Goal: Transaction & Acquisition: Purchase product/service

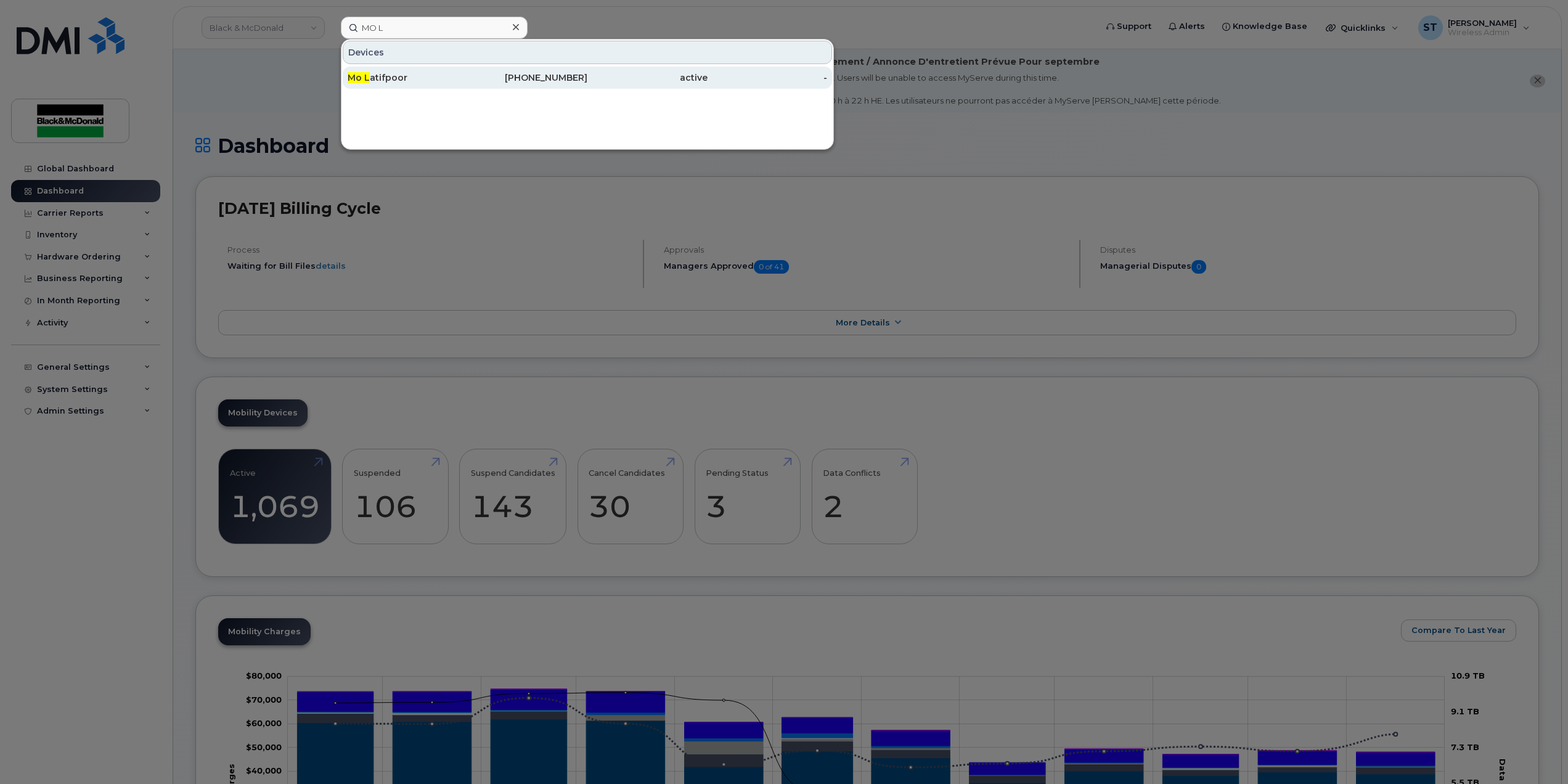
type input "MO L"
click at [395, 72] on div "Mo L atifpoor" at bounding box center [408, 78] width 120 height 12
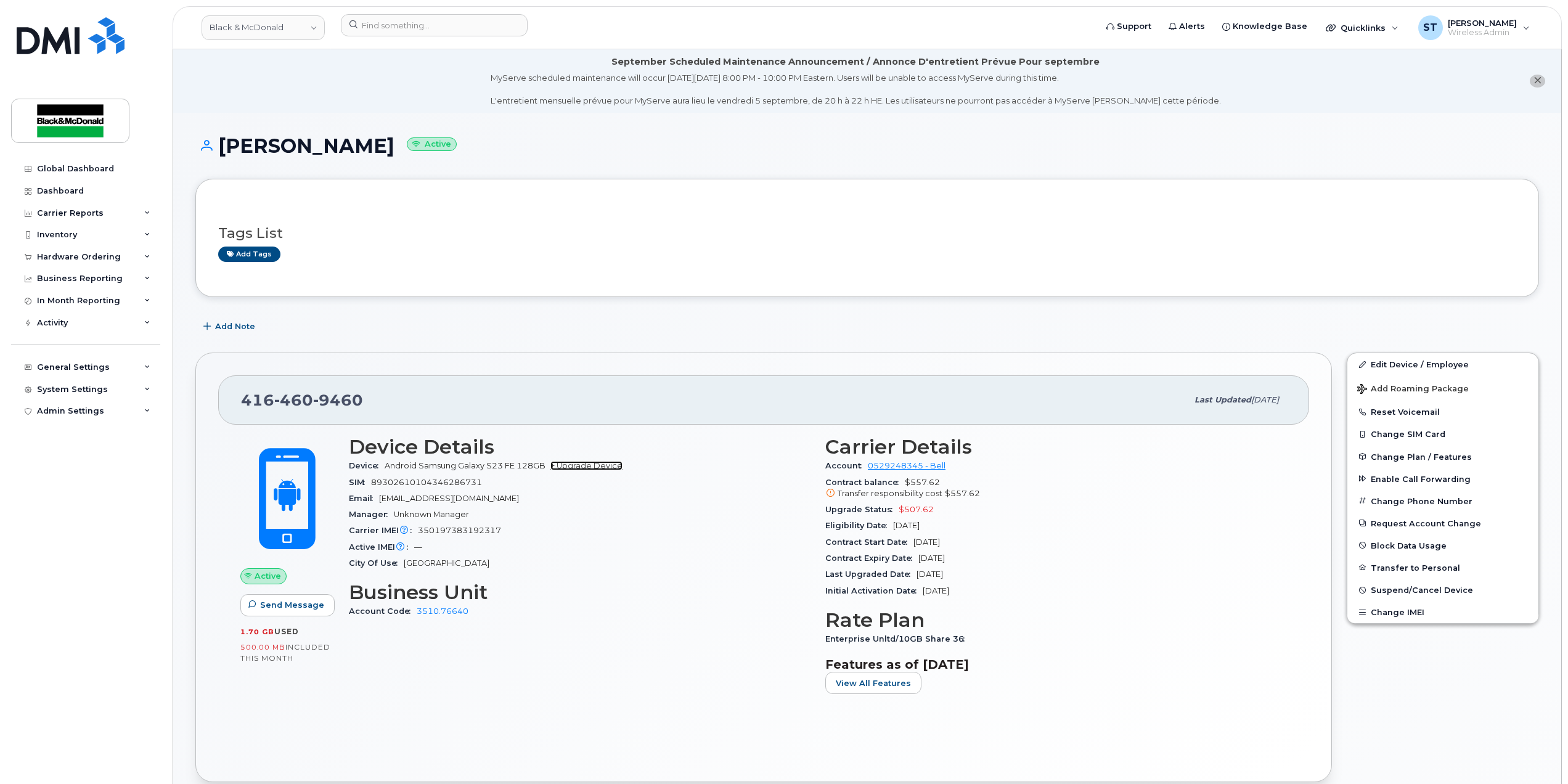
click at [572, 464] on link "+ Upgrade Device" at bounding box center [586, 466] width 72 height 9
drag, startPoint x: 390, startPoint y: 402, endPoint x: 237, endPoint y: 407, distance: 153.1
click at [237, 407] on div "416 460 9460 Last updated Aug 25, 2025" at bounding box center [763, 399] width 1090 height 49
drag, startPoint x: 237, startPoint y: 407, endPoint x: 244, endPoint y: 405, distance: 7.3
copy span "416 460 9460"
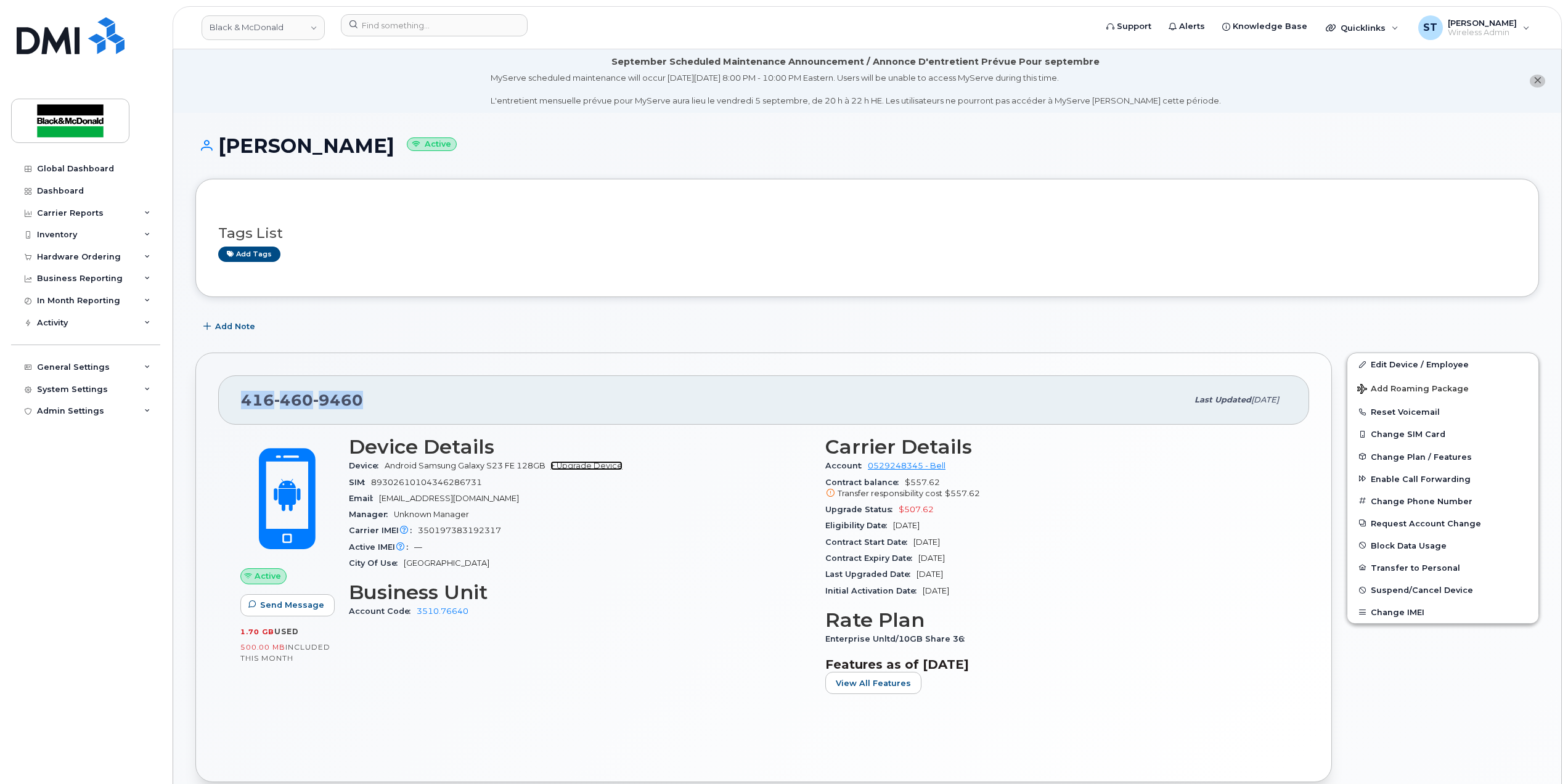
click at [587, 464] on link "+ Upgrade Device" at bounding box center [586, 466] width 72 height 9
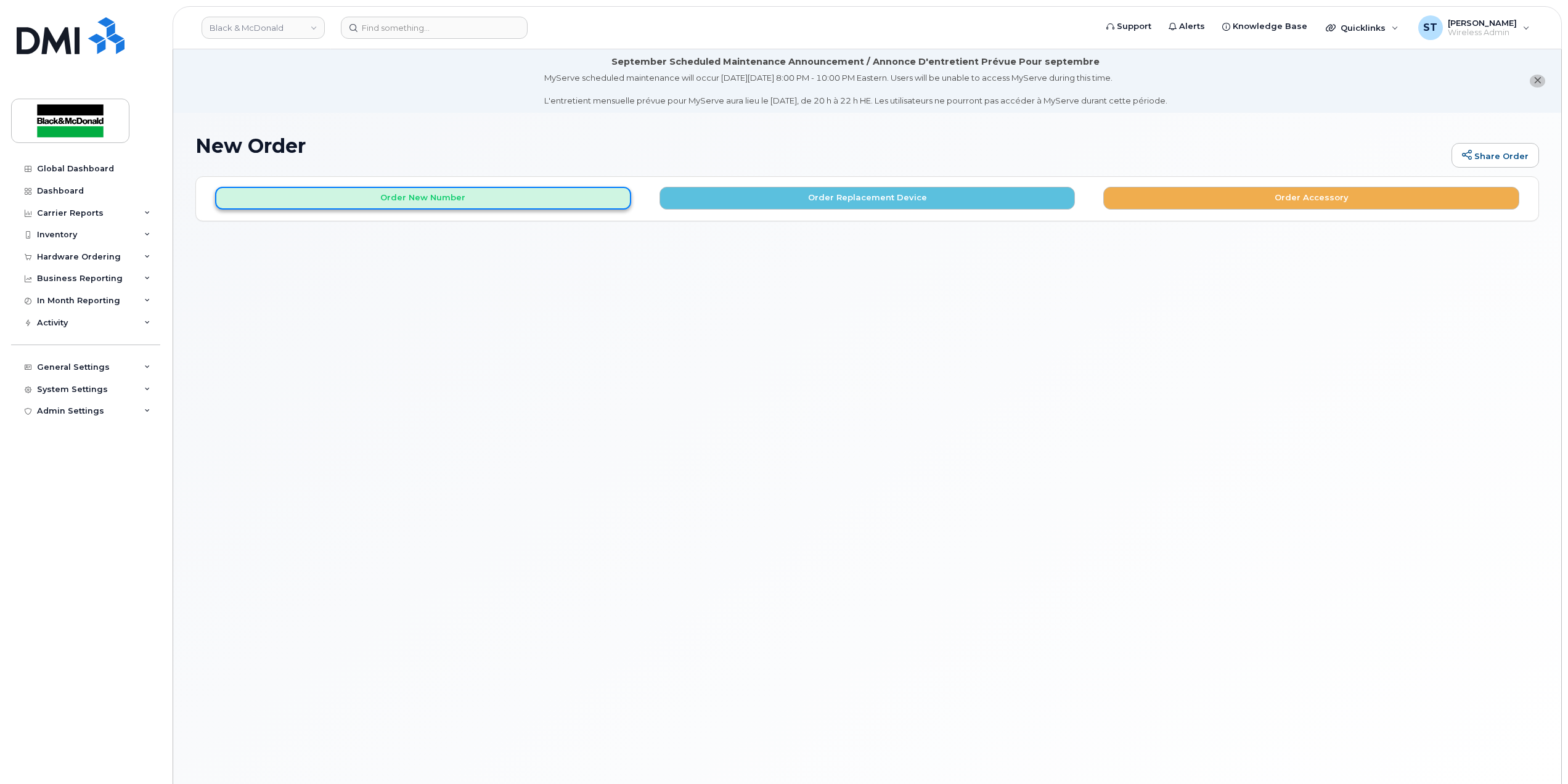
click at [458, 193] on button "Order New Number" at bounding box center [423, 197] width 416 height 23
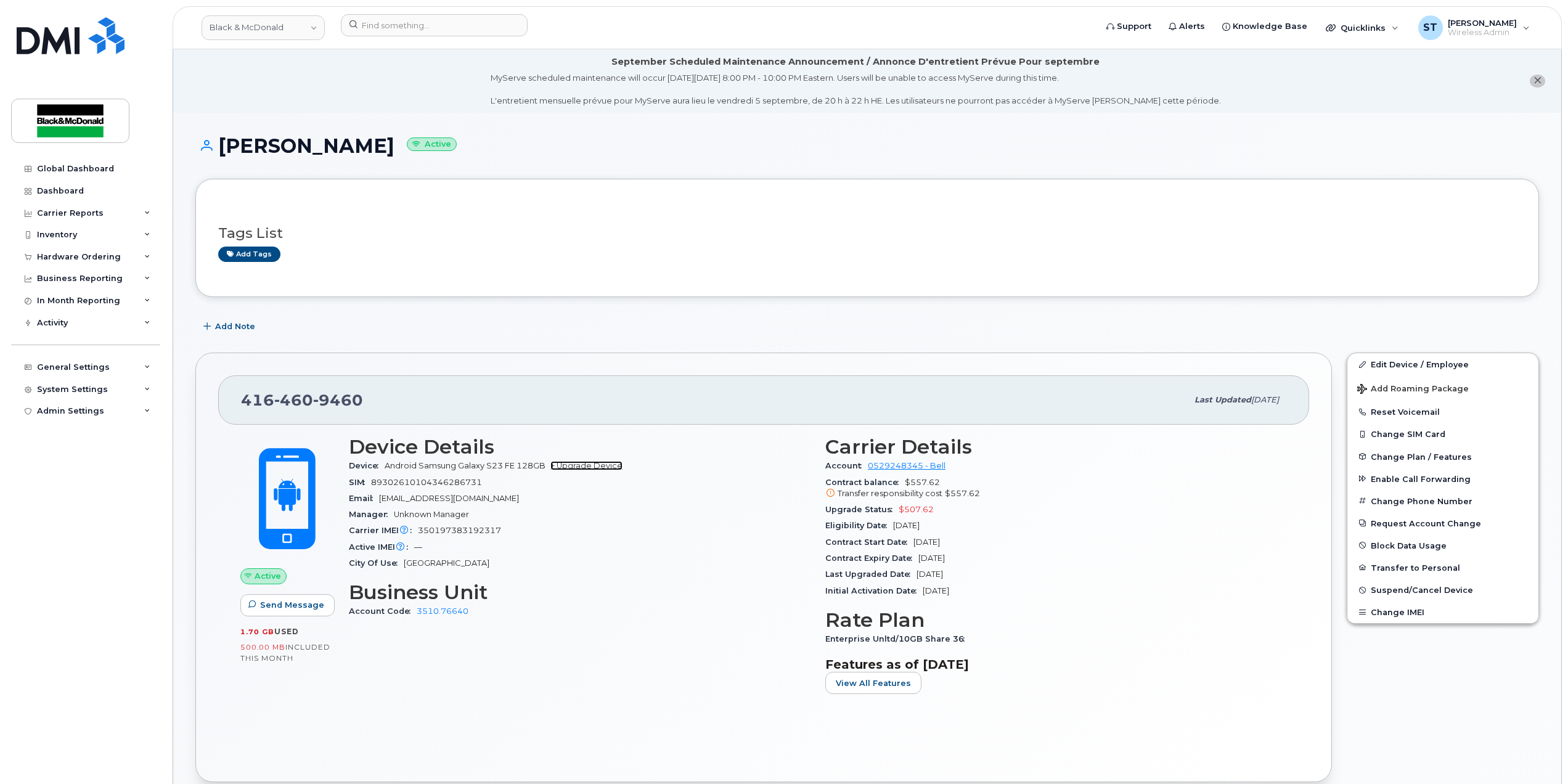
click at [568, 464] on link "+ Upgrade Device" at bounding box center [586, 466] width 72 height 9
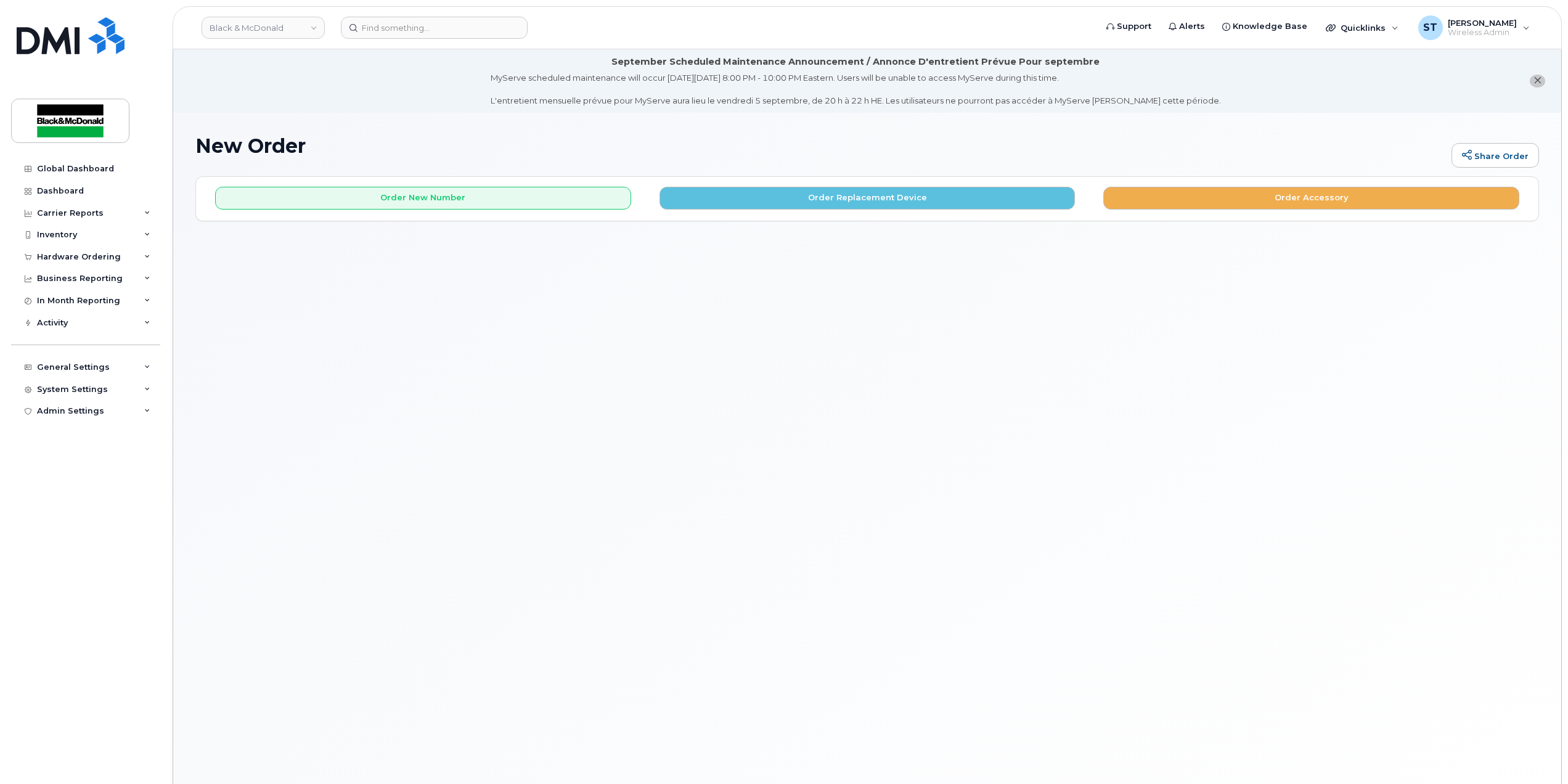
click at [855, 135] on h1 "New Order" at bounding box center [820, 146] width 1250 height 22
click at [878, 197] on button "Order Replacement Device" at bounding box center [867, 197] width 416 height 23
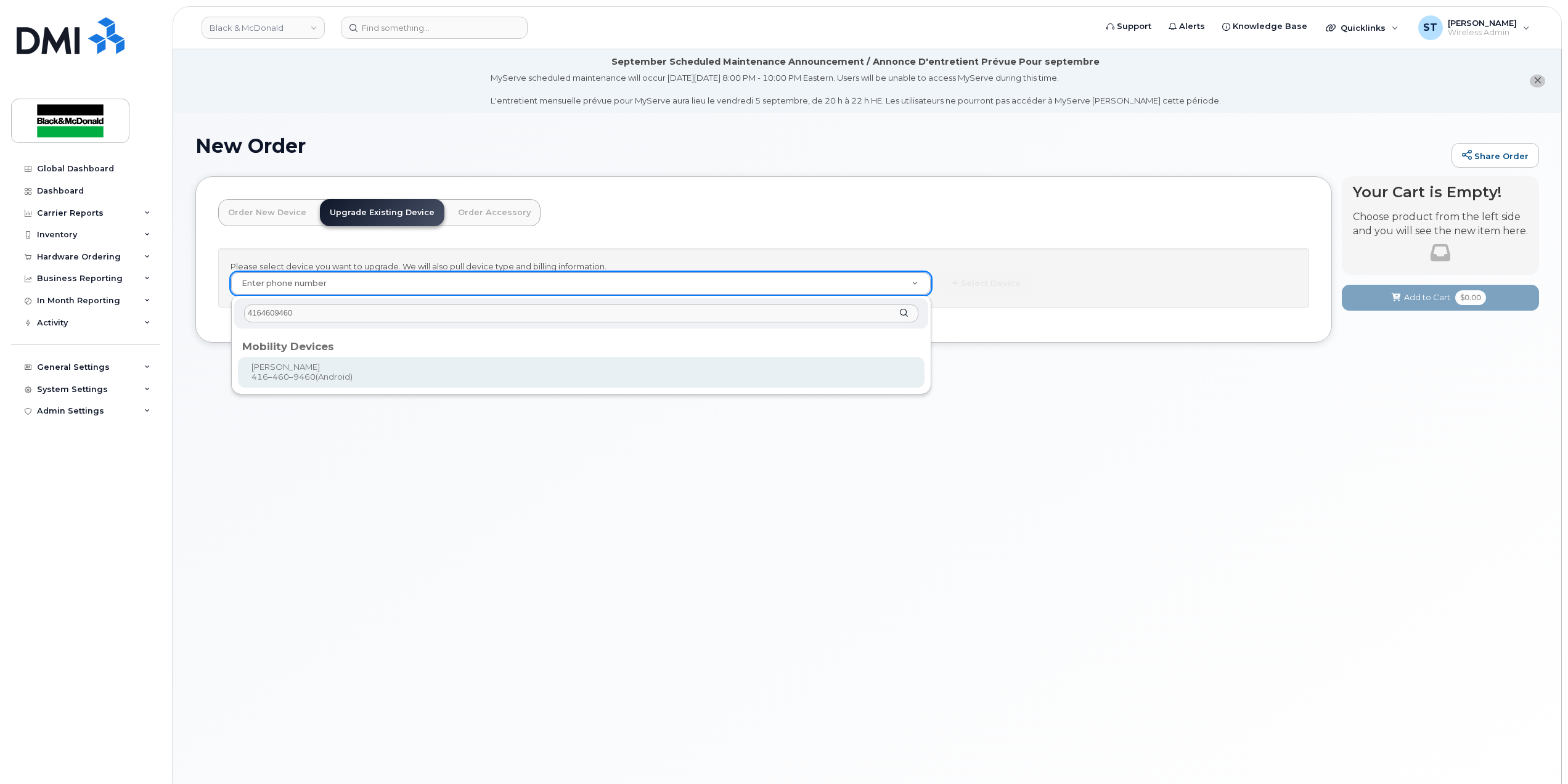
type input "4164609460"
type input "342288"
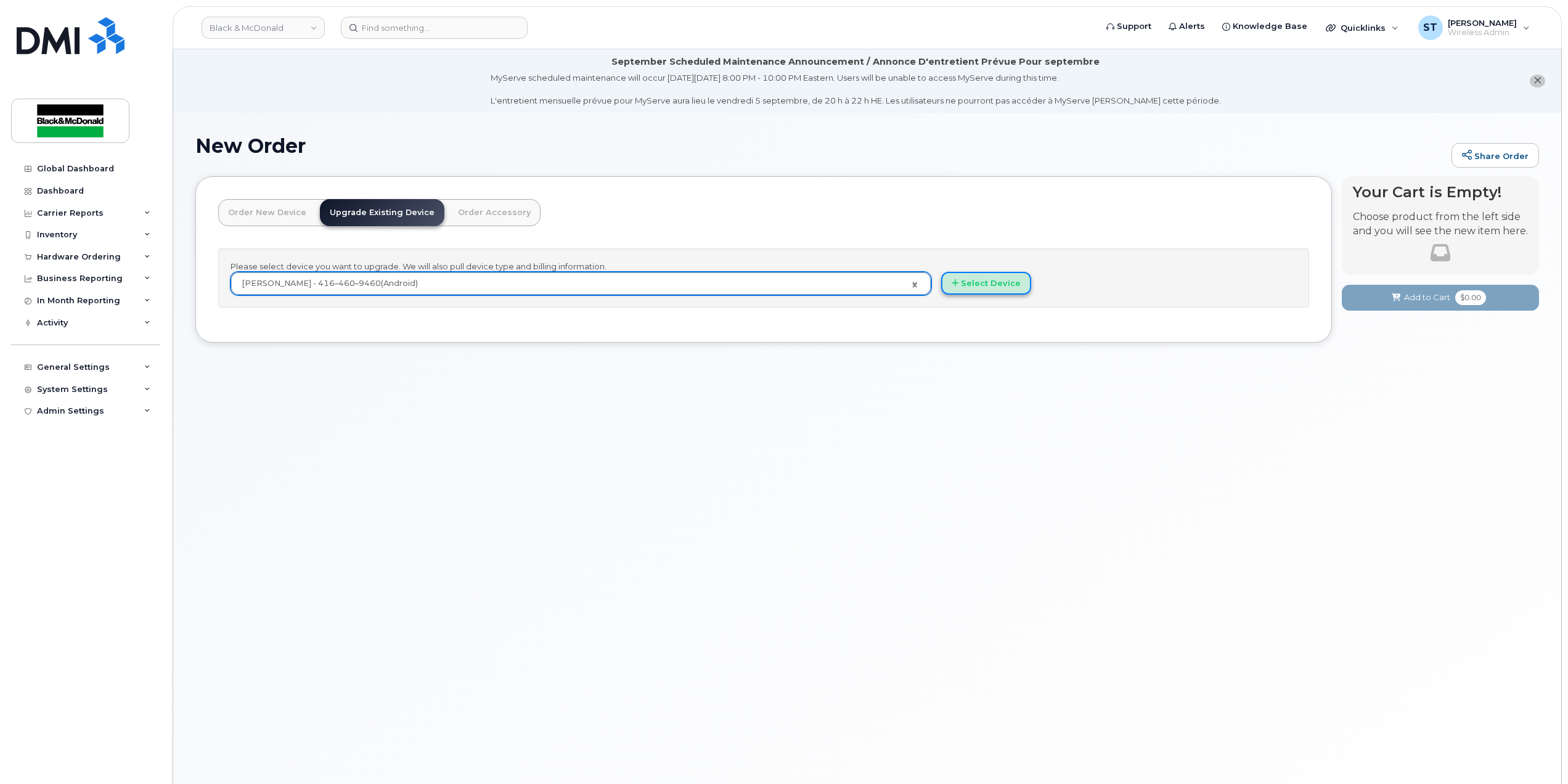
click at [1007, 284] on button "Select Device" at bounding box center [986, 283] width 90 height 23
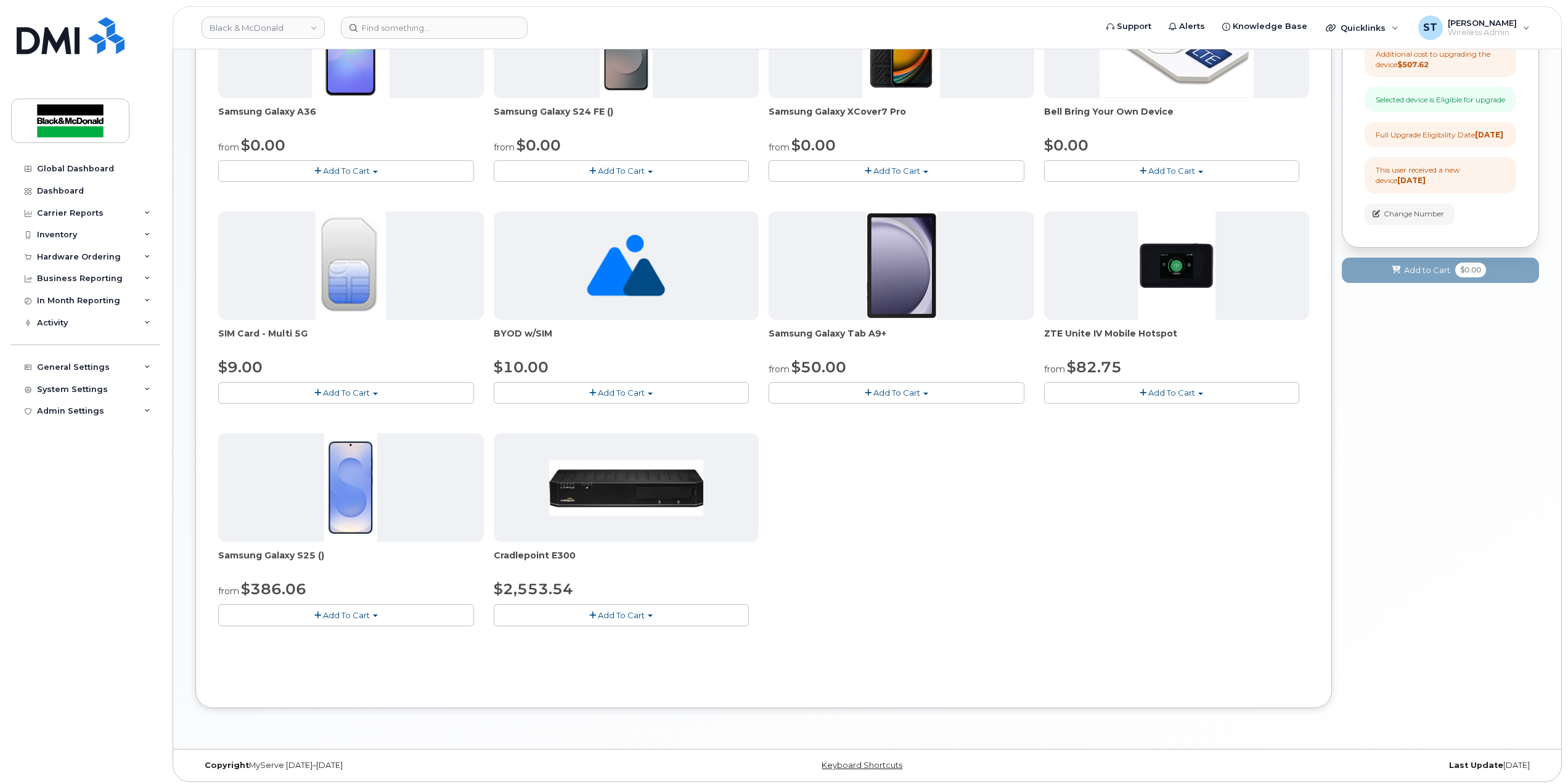
scroll to position [321, 0]
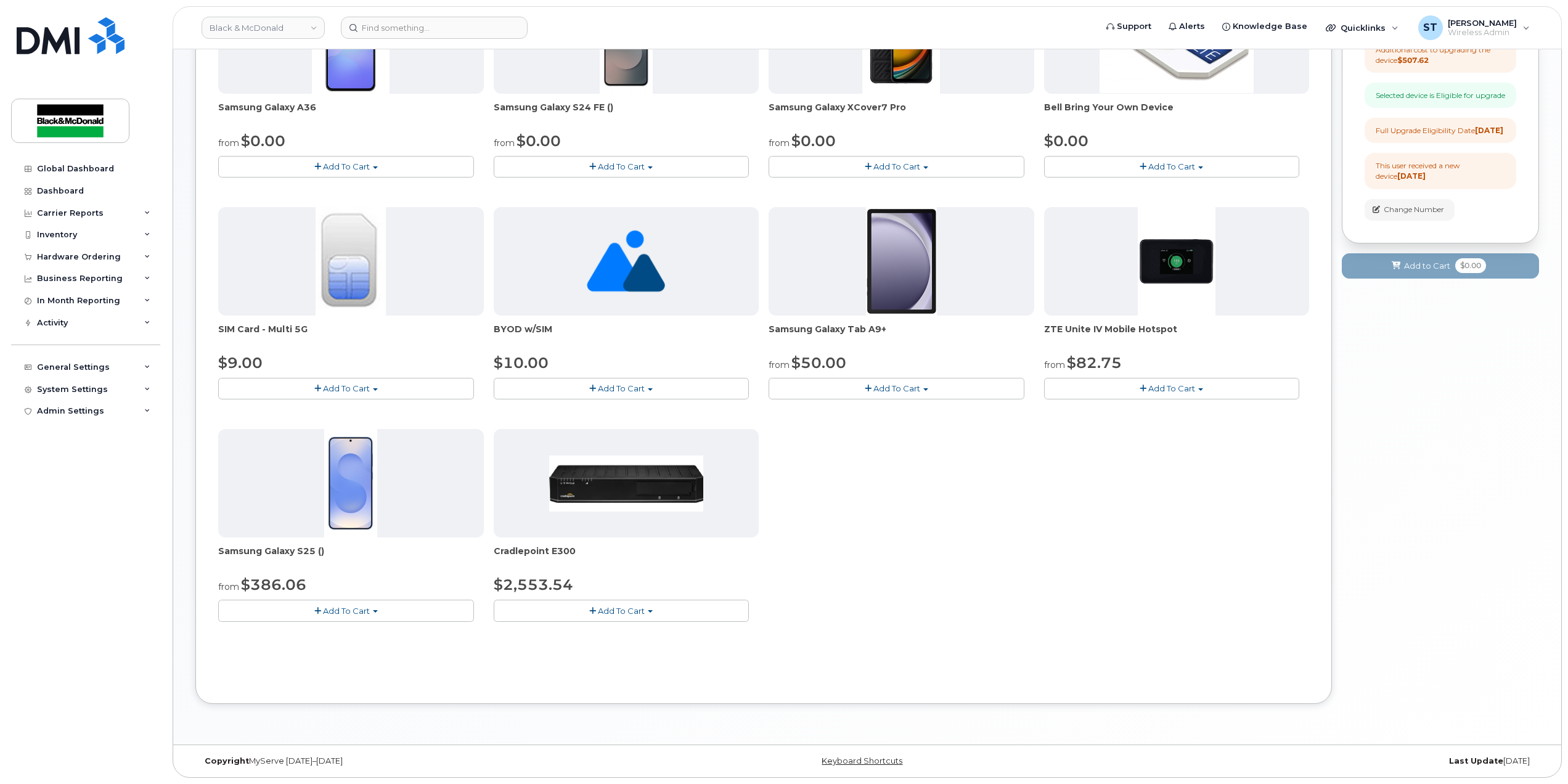
click at [376, 615] on button "Add To Cart" at bounding box center [346, 611] width 256 height 22
click at [940, 630] on div "Samsung Galaxy A36 from $0.00 Add To Cart $0.00 - 3 year term - voice & data pl…" at bounding box center [763, 313] width 1090 height 656
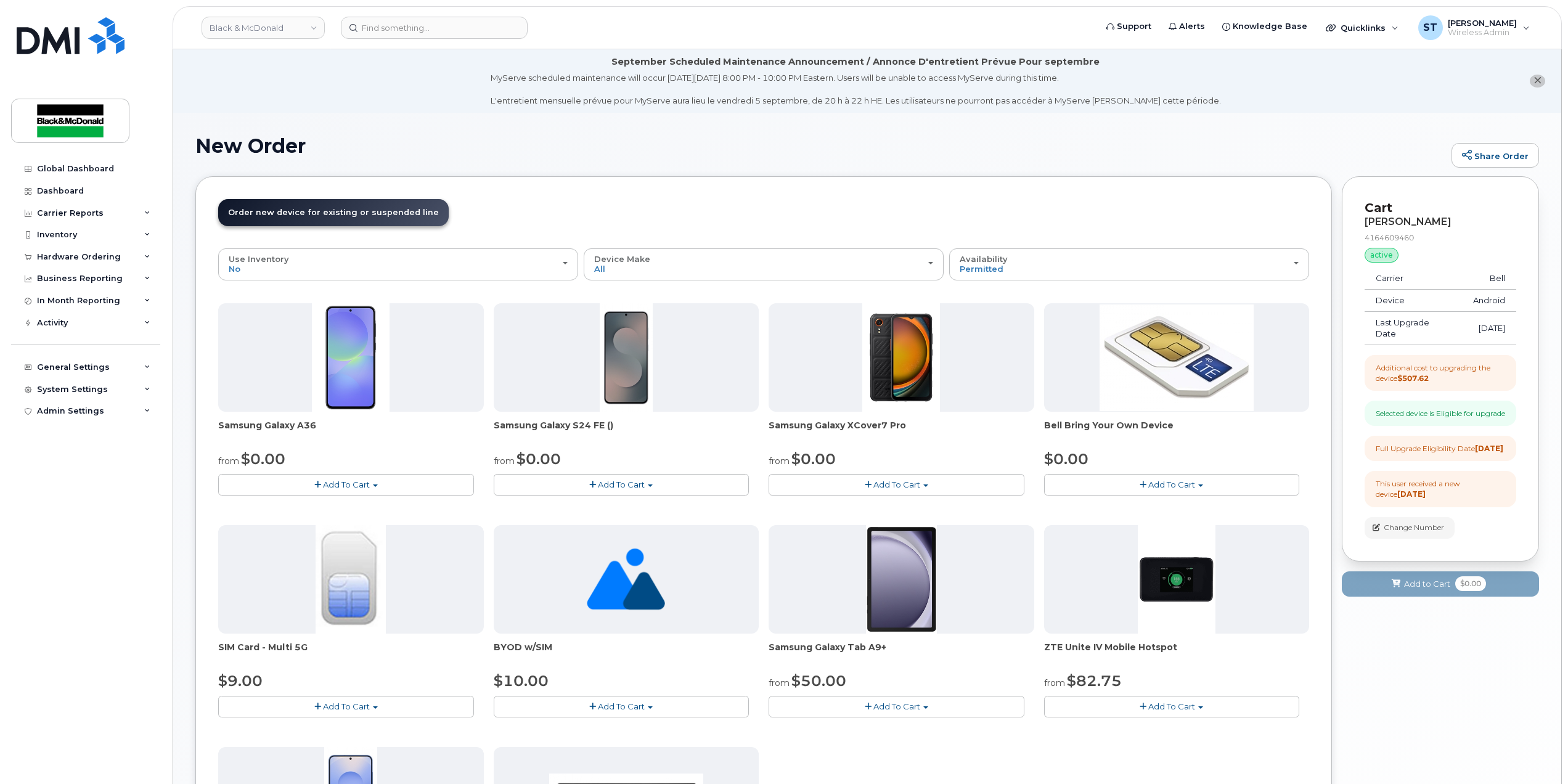
click at [363, 482] on span "Add To Cart" at bounding box center [346, 484] width 47 height 10
click at [300, 510] on link "$0.00 - 3 year term - voice & data plan" at bounding box center [310, 507] width 178 height 16
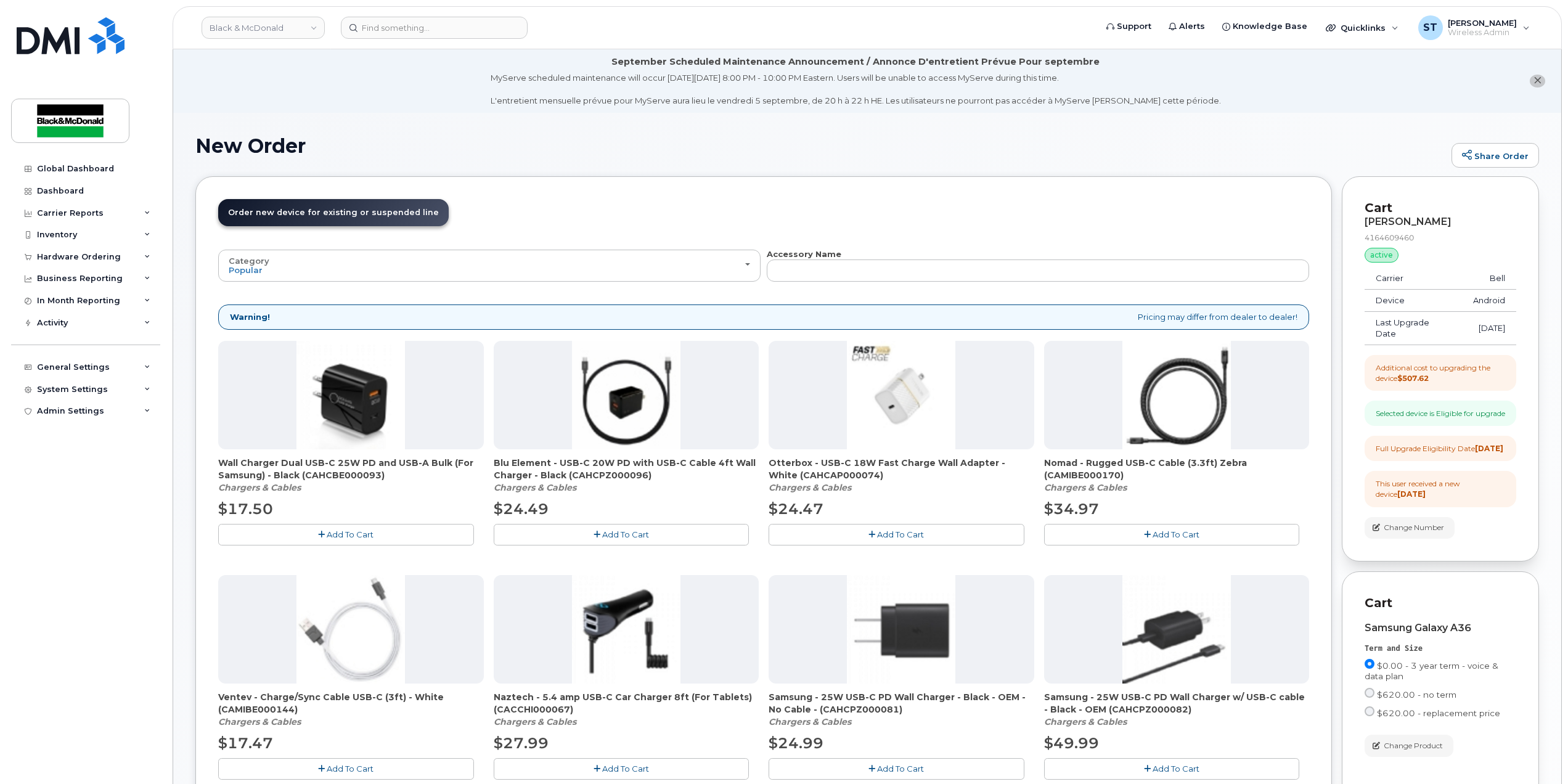
click at [316, 538] on button "Add To Cart" at bounding box center [346, 535] width 256 height 22
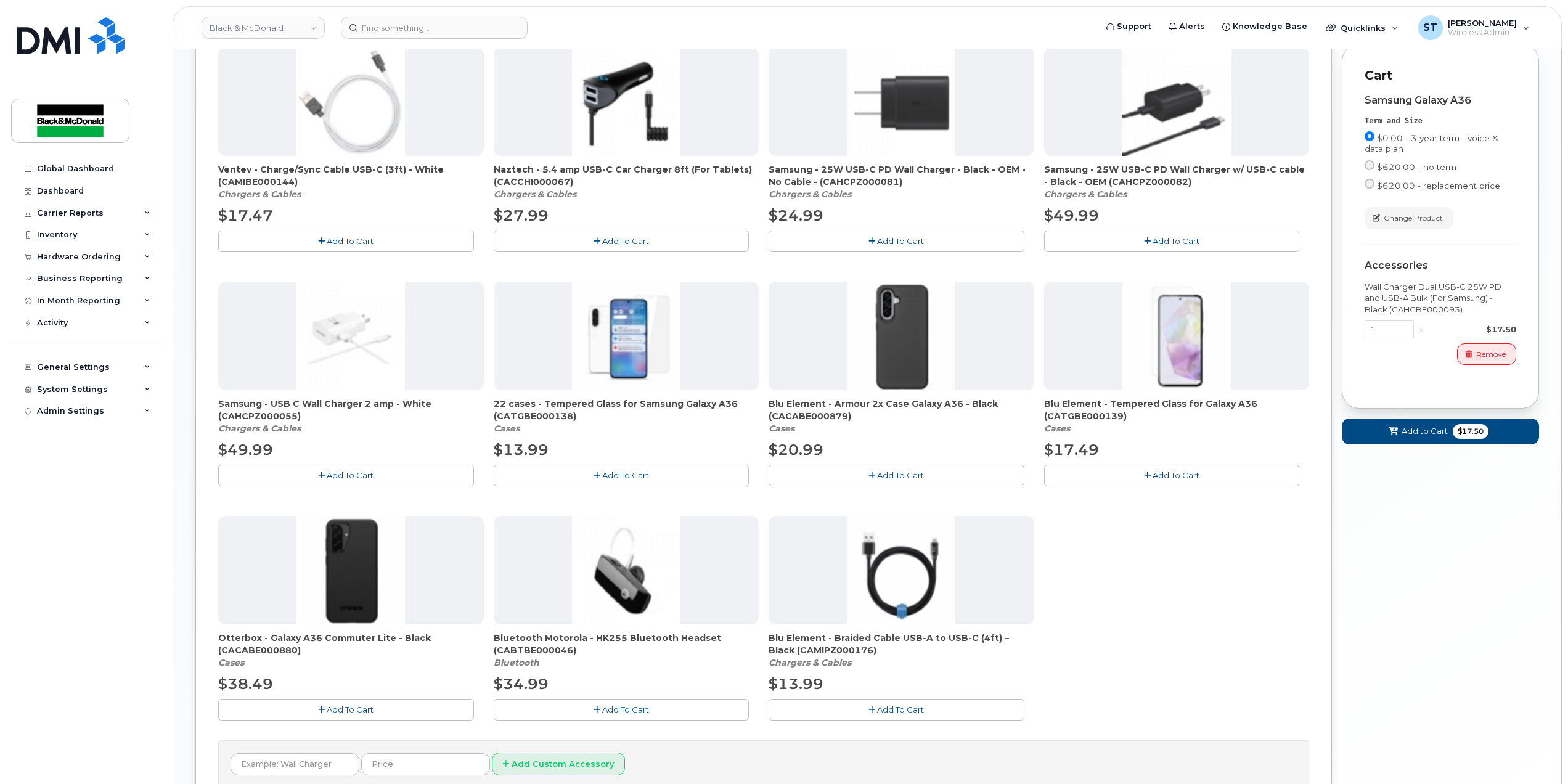
scroll to position [651, 0]
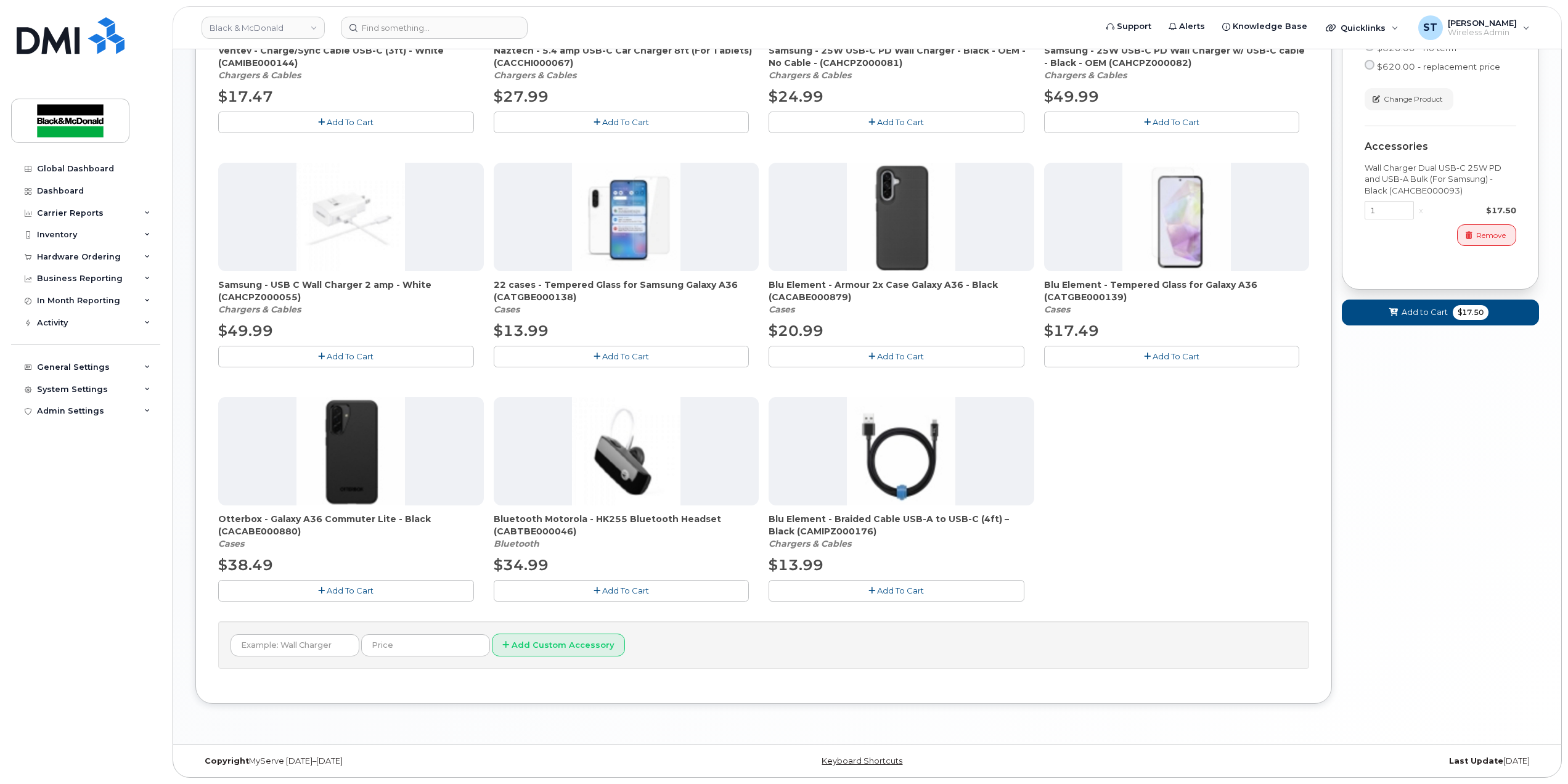
click at [311, 586] on button "Add To Cart" at bounding box center [346, 591] width 256 height 22
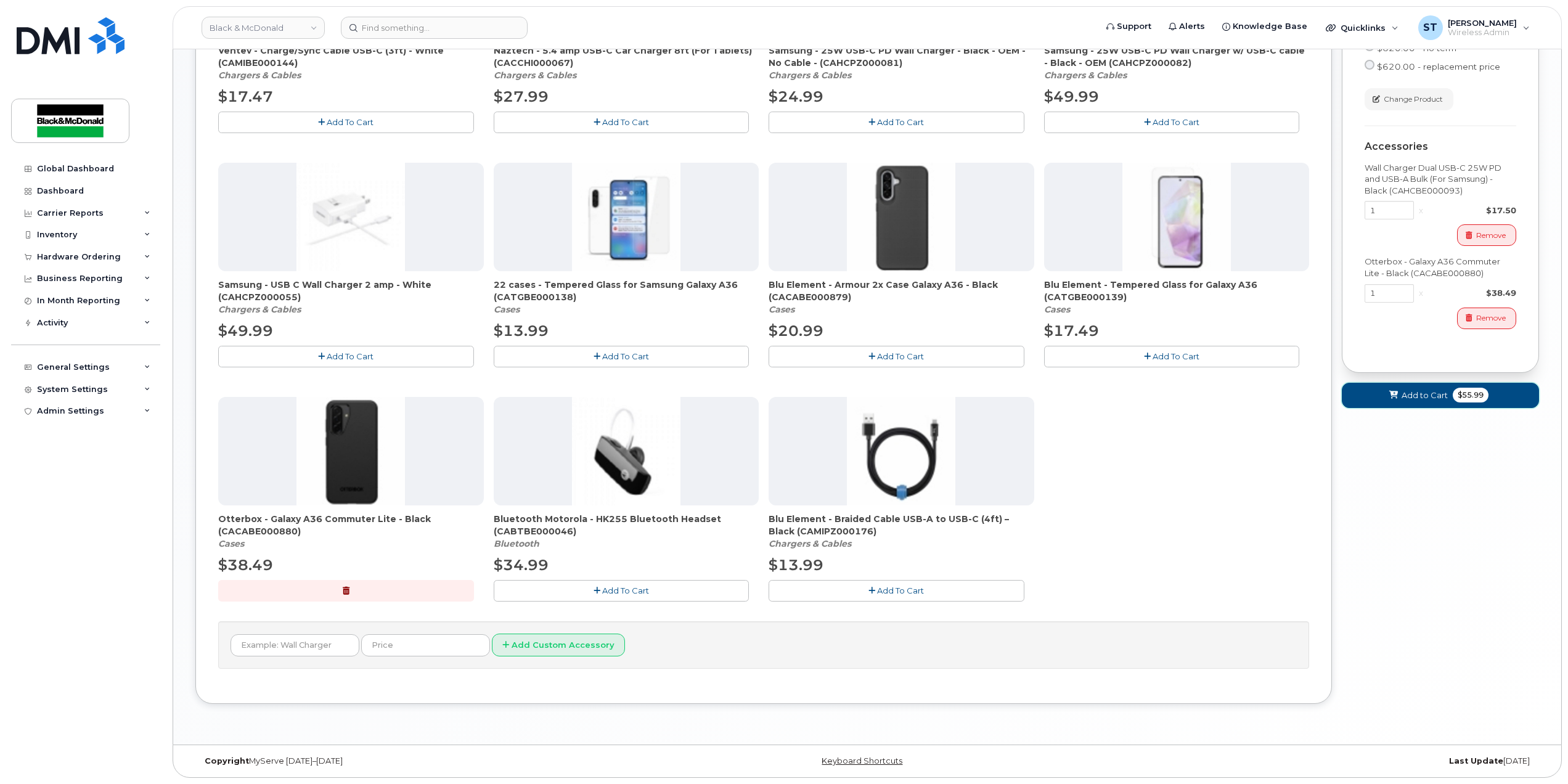
click at [1389, 399] on icon at bounding box center [1392, 395] width 9 height 8
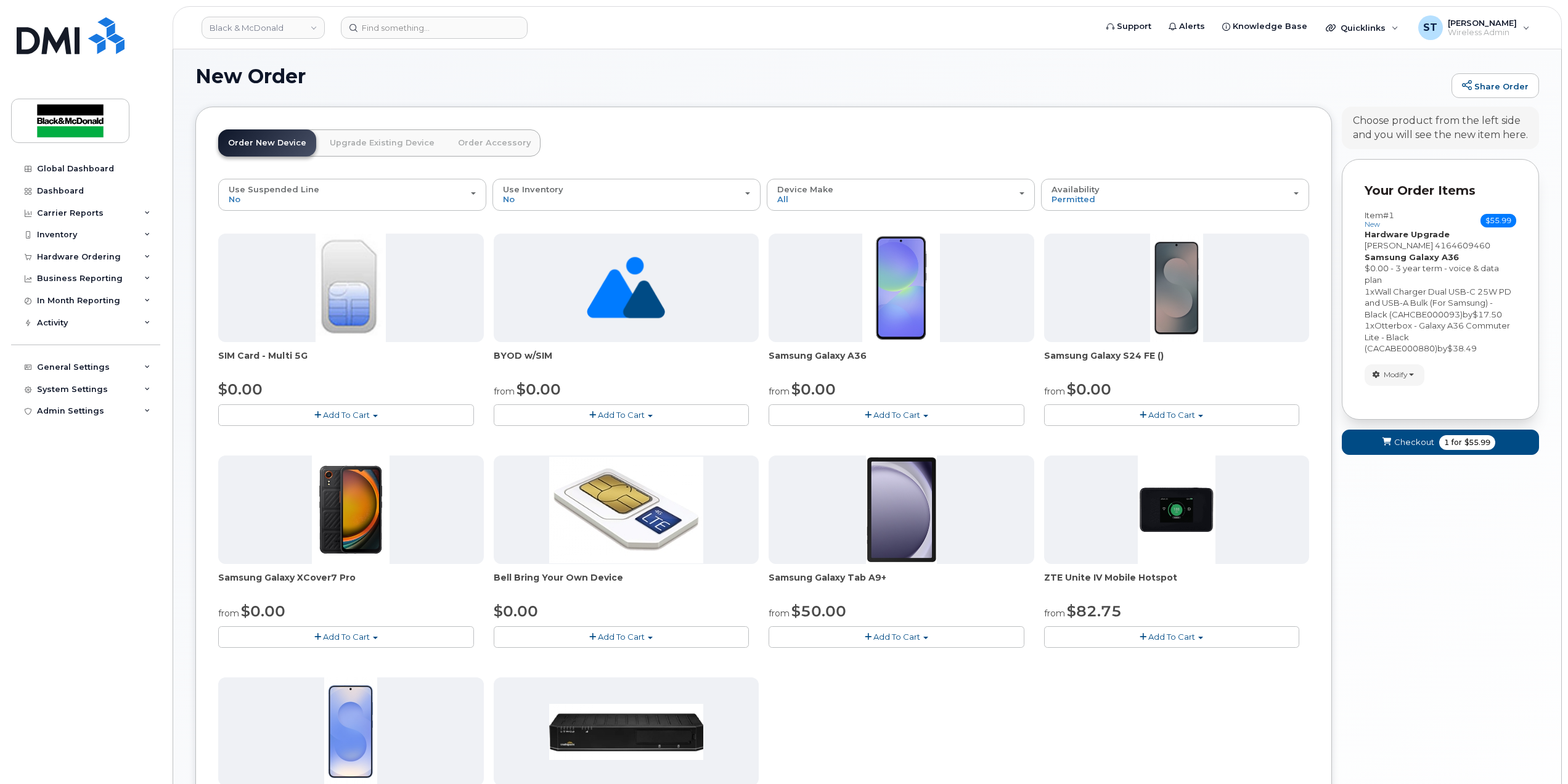
scroll to position [321, 0]
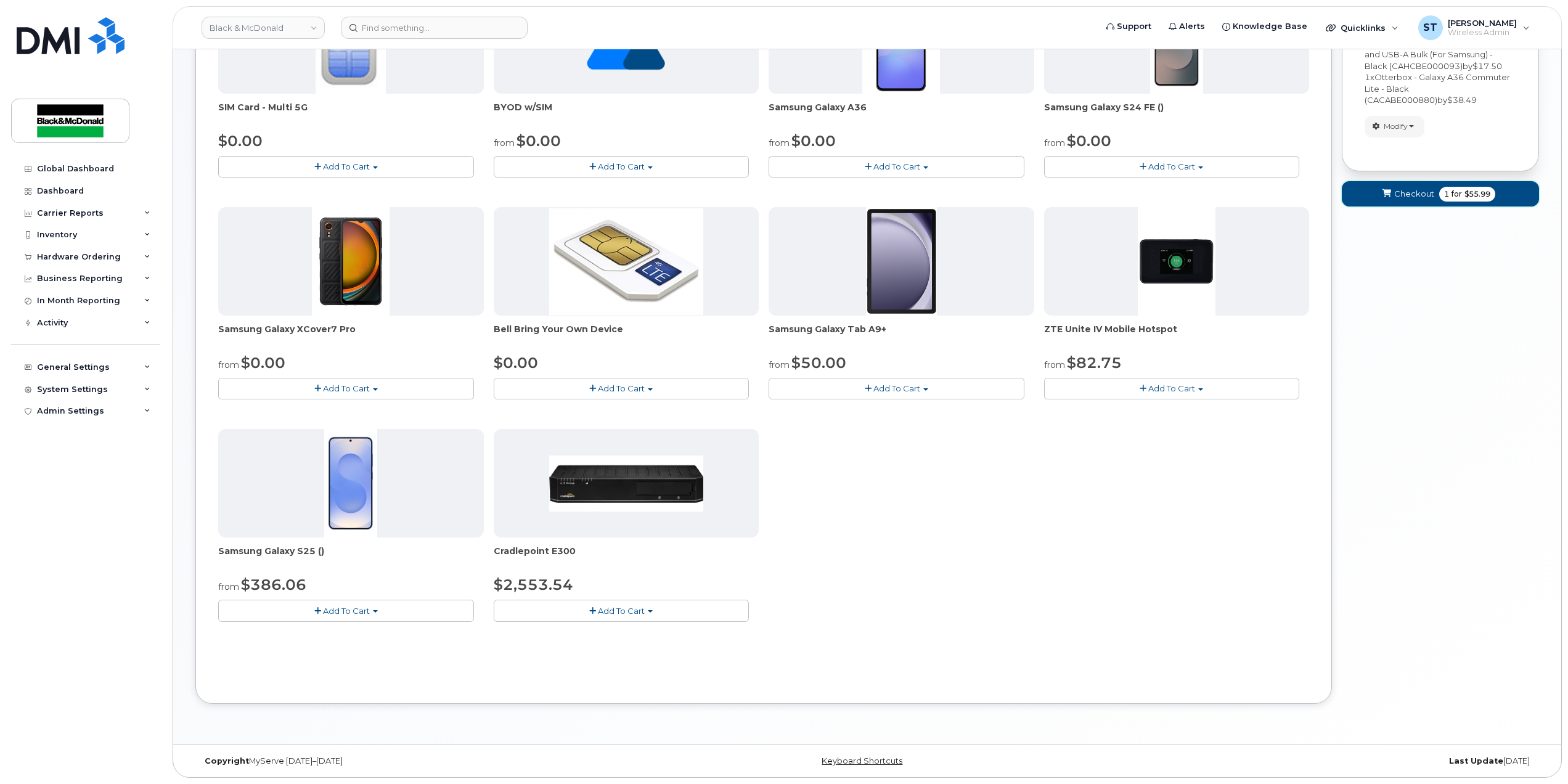
click at [1424, 198] on button "Checkout 1 for $55.99" at bounding box center [1440, 193] width 197 height 26
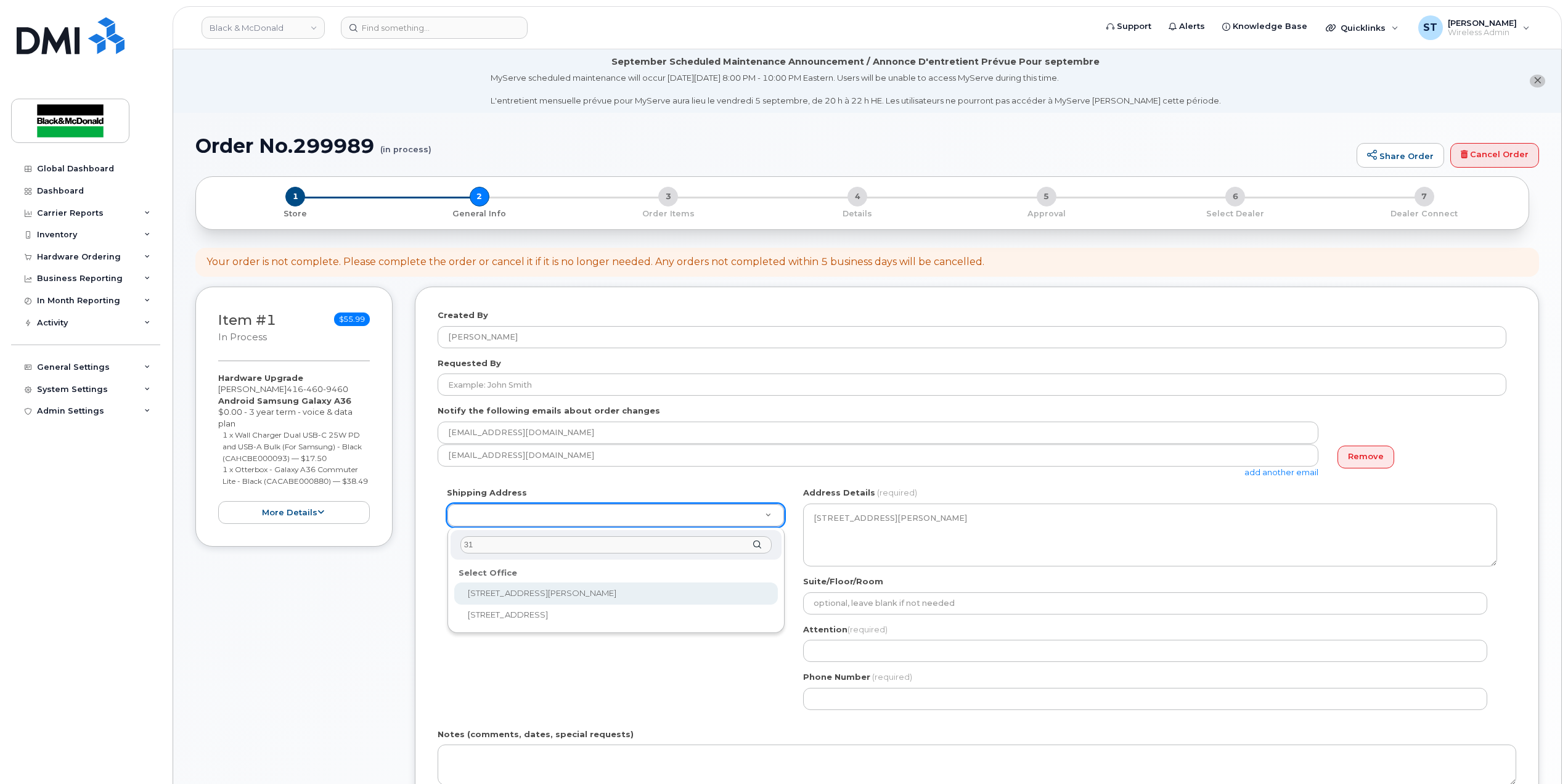
type input "31"
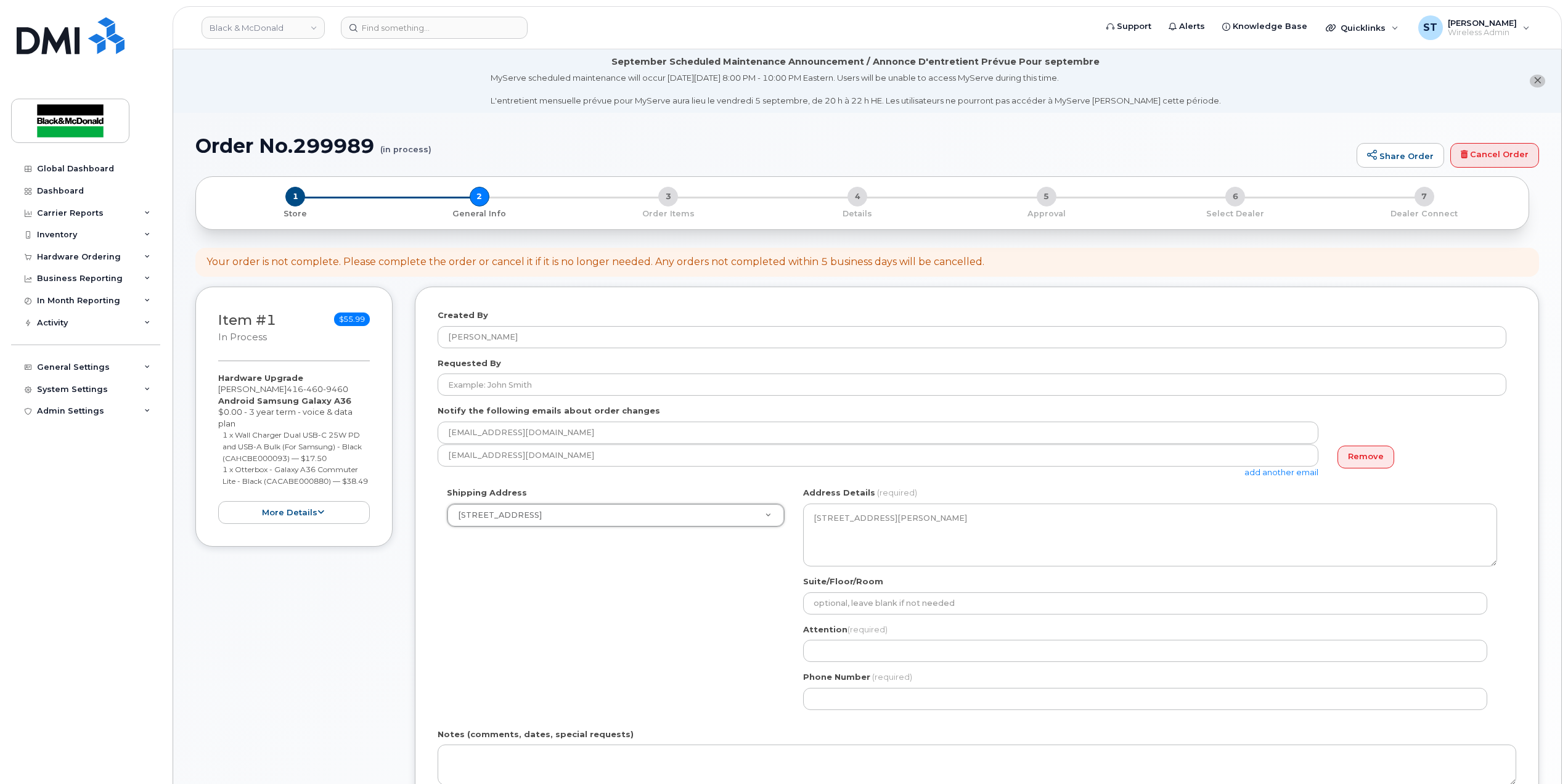
select select
type textarea "31 Pullman Court Scarborough Ontario M1X1E4"
click at [630, 649] on div "Shipping Address 31 Pullman Court 1011 Wilson Avenue 1071-26 Street NE 10717-18…" at bounding box center [972, 603] width 1069 height 232
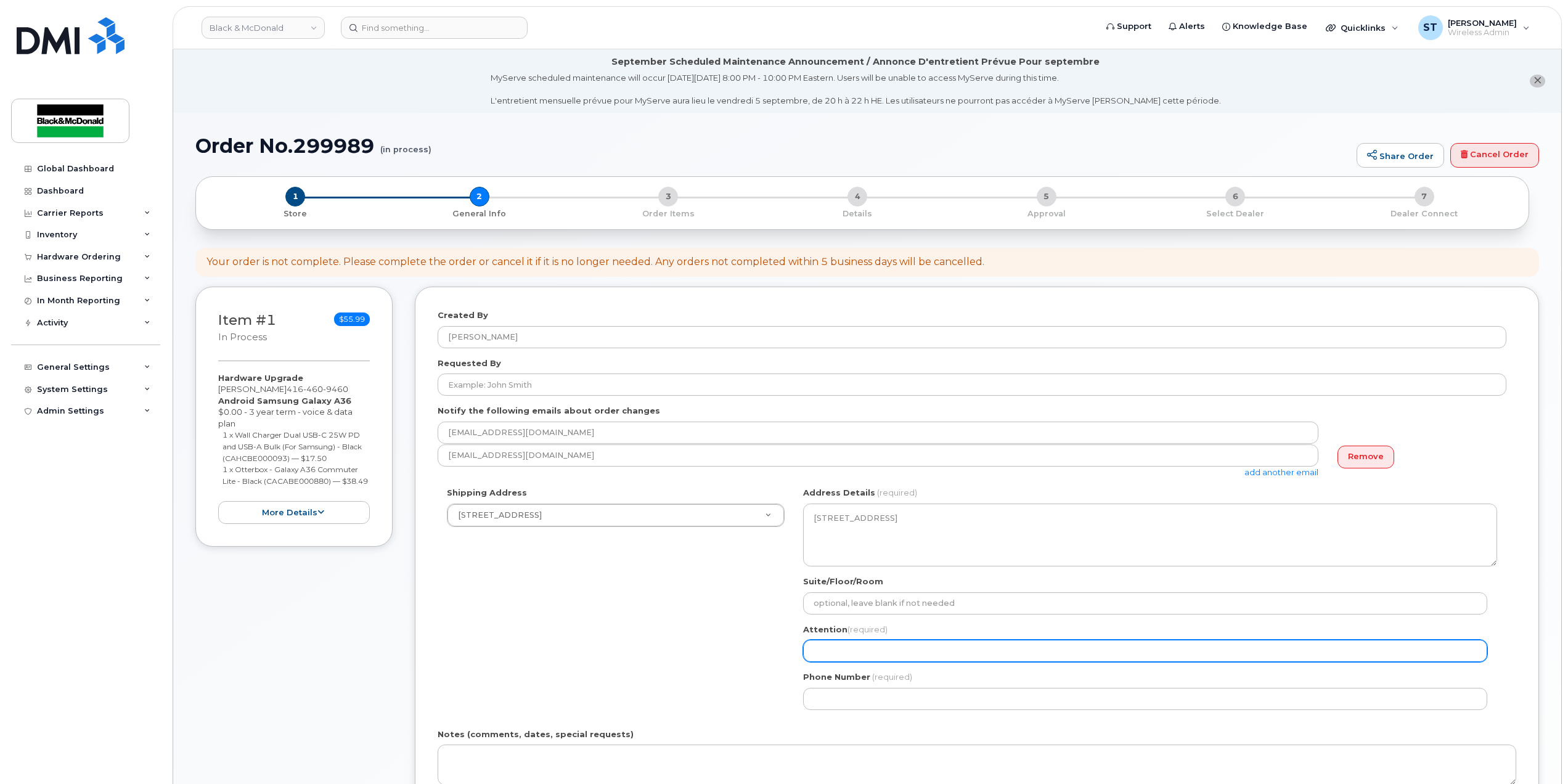
click at [891, 652] on input "Attention (required)" at bounding box center [1145, 651] width 684 height 23
type input "[PERSON_NAME]"
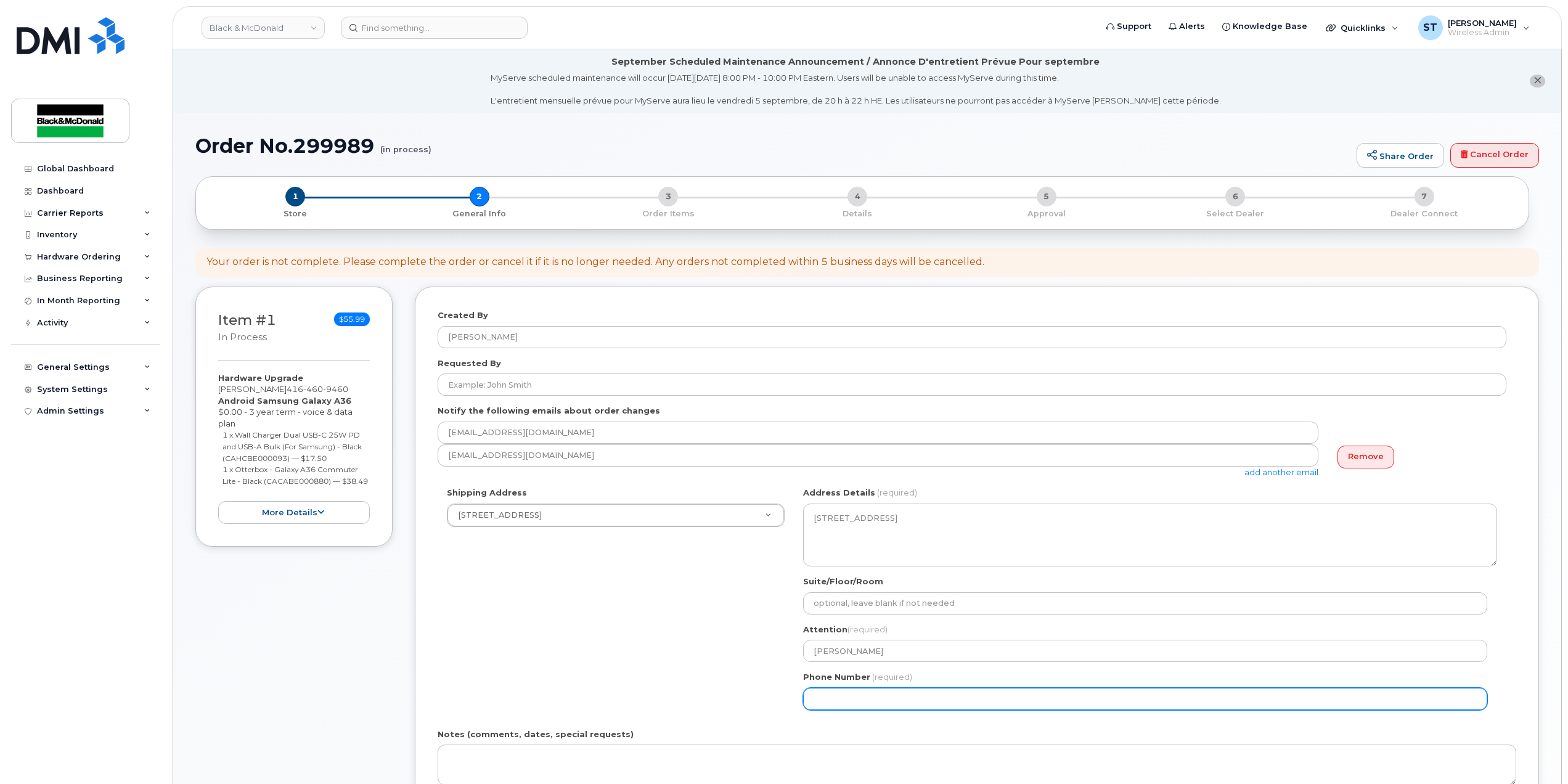
click at [857, 697] on input "Phone Number" at bounding box center [1145, 699] width 684 height 23
type input "6474661704"
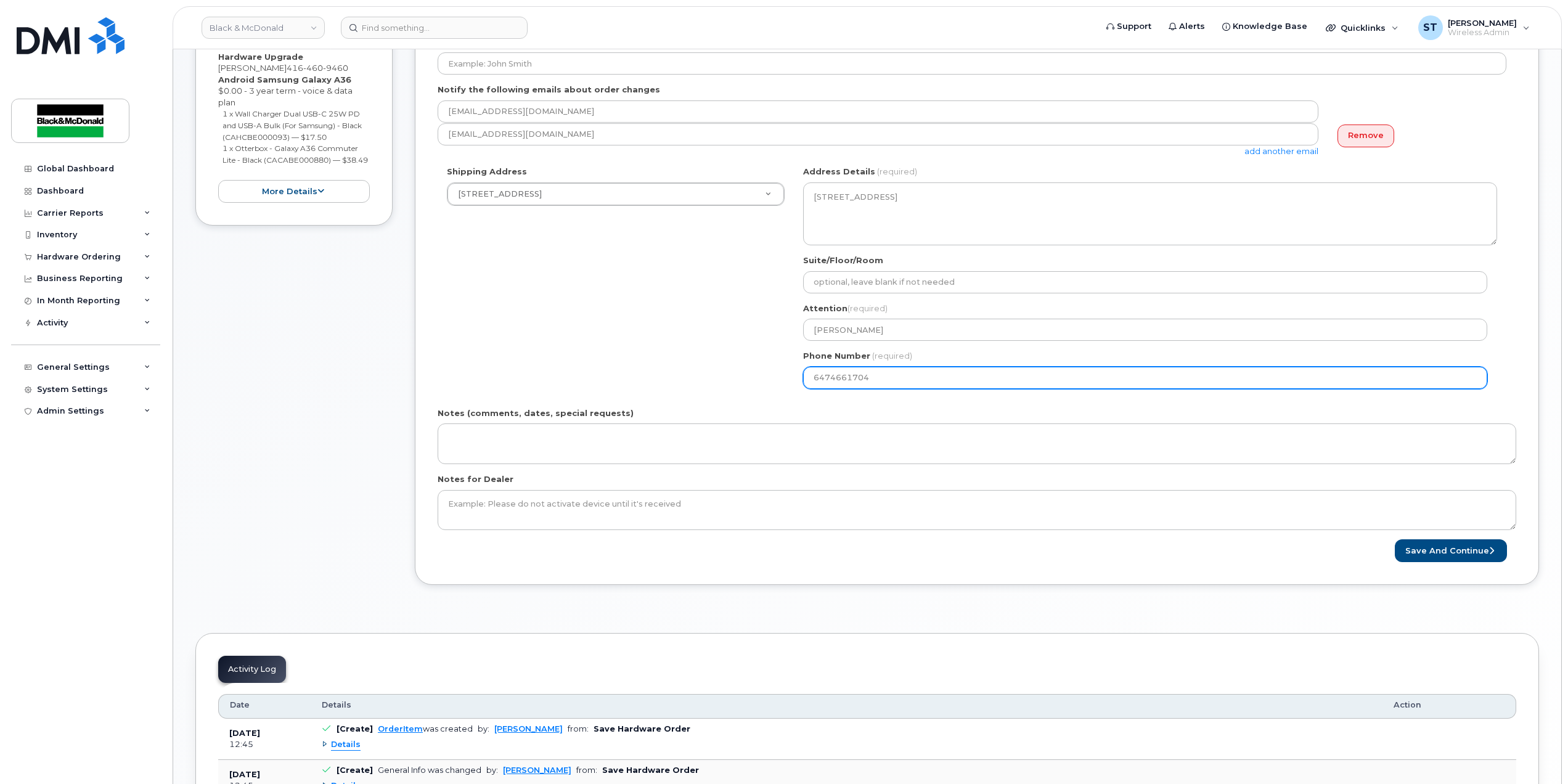
scroll to position [410, 0]
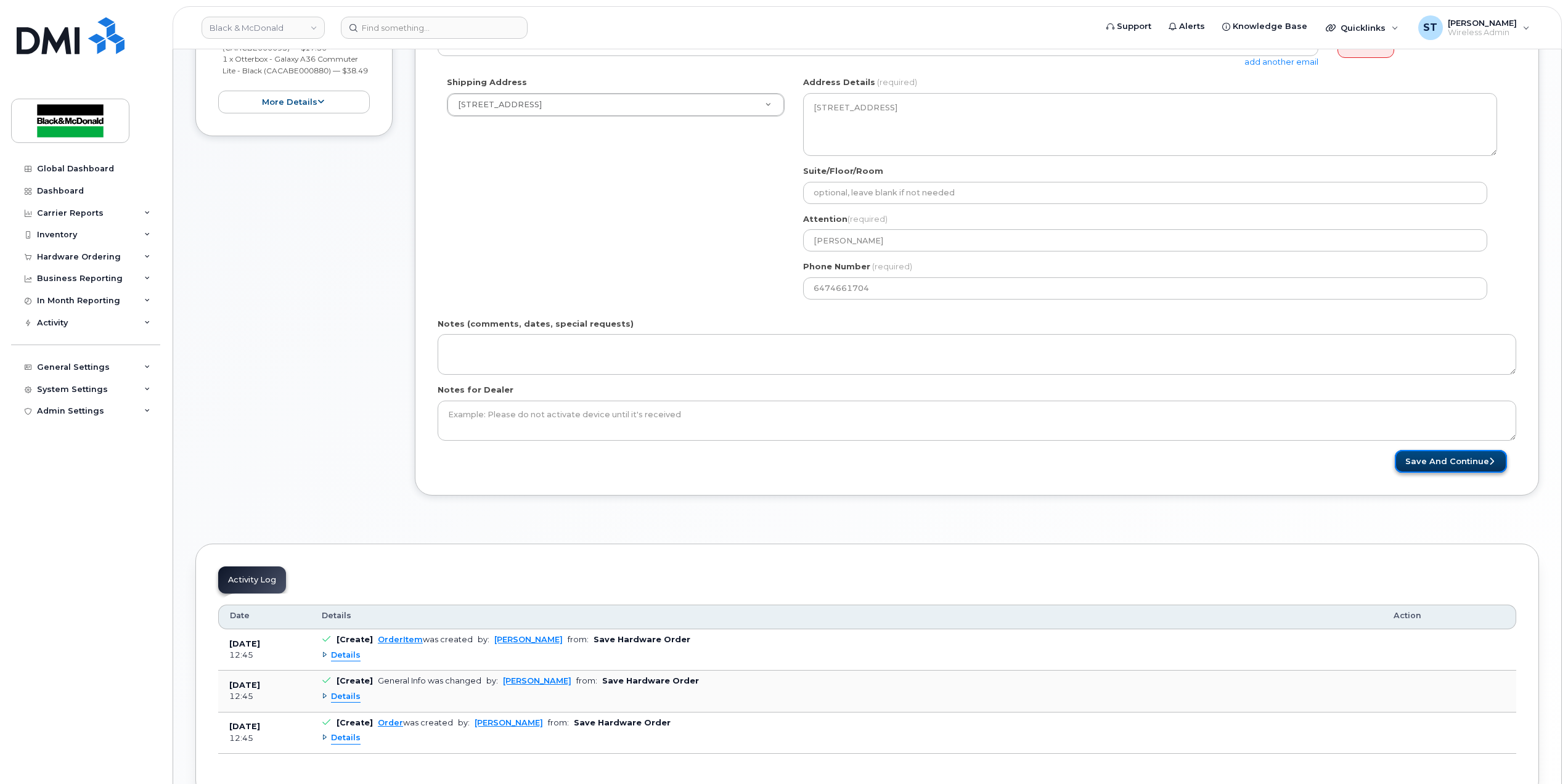
click at [1424, 462] on button "Save and Continue" at bounding box center [1451, 461] width 112 height 23
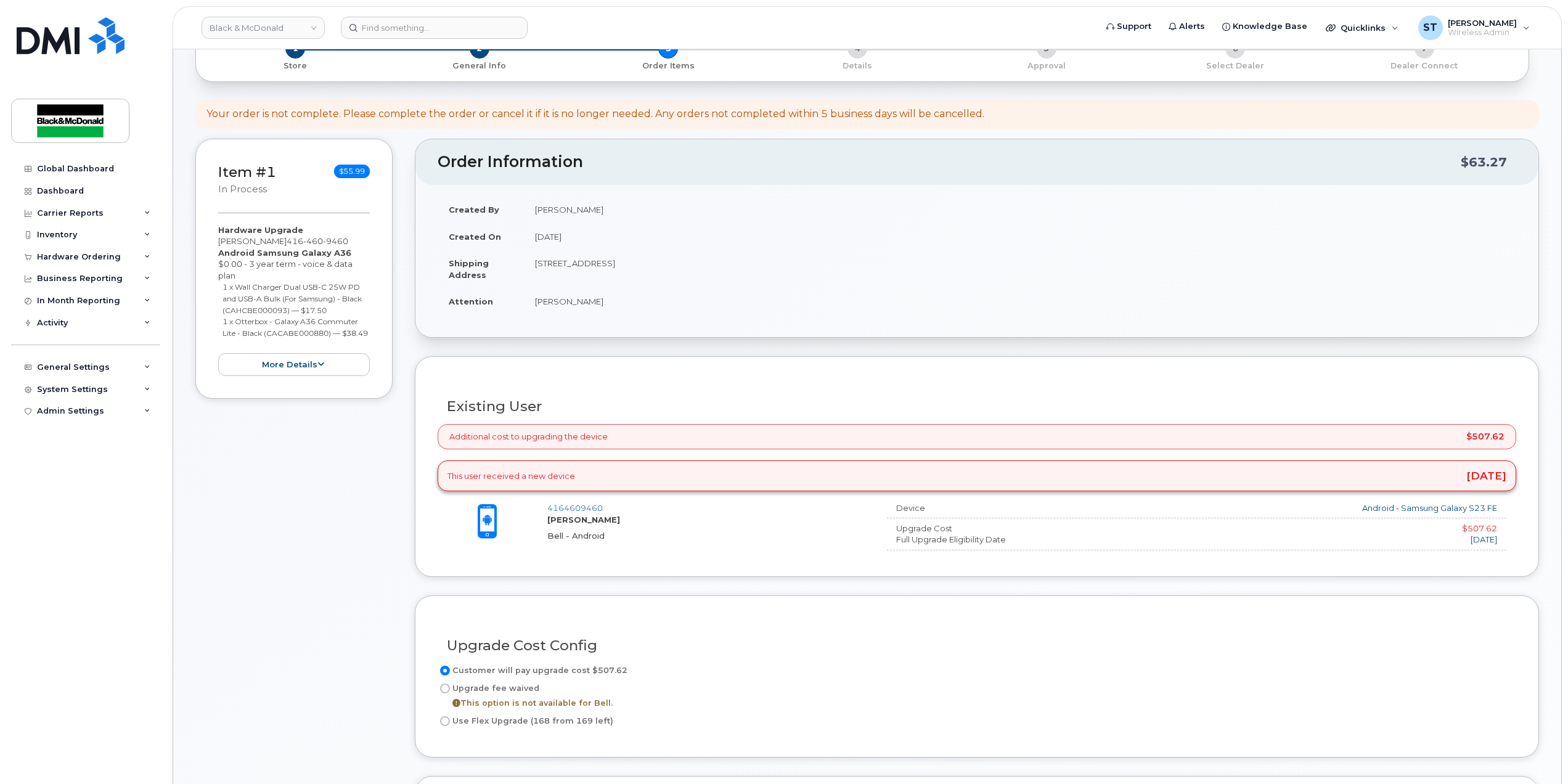
scroll to position [410, 0]
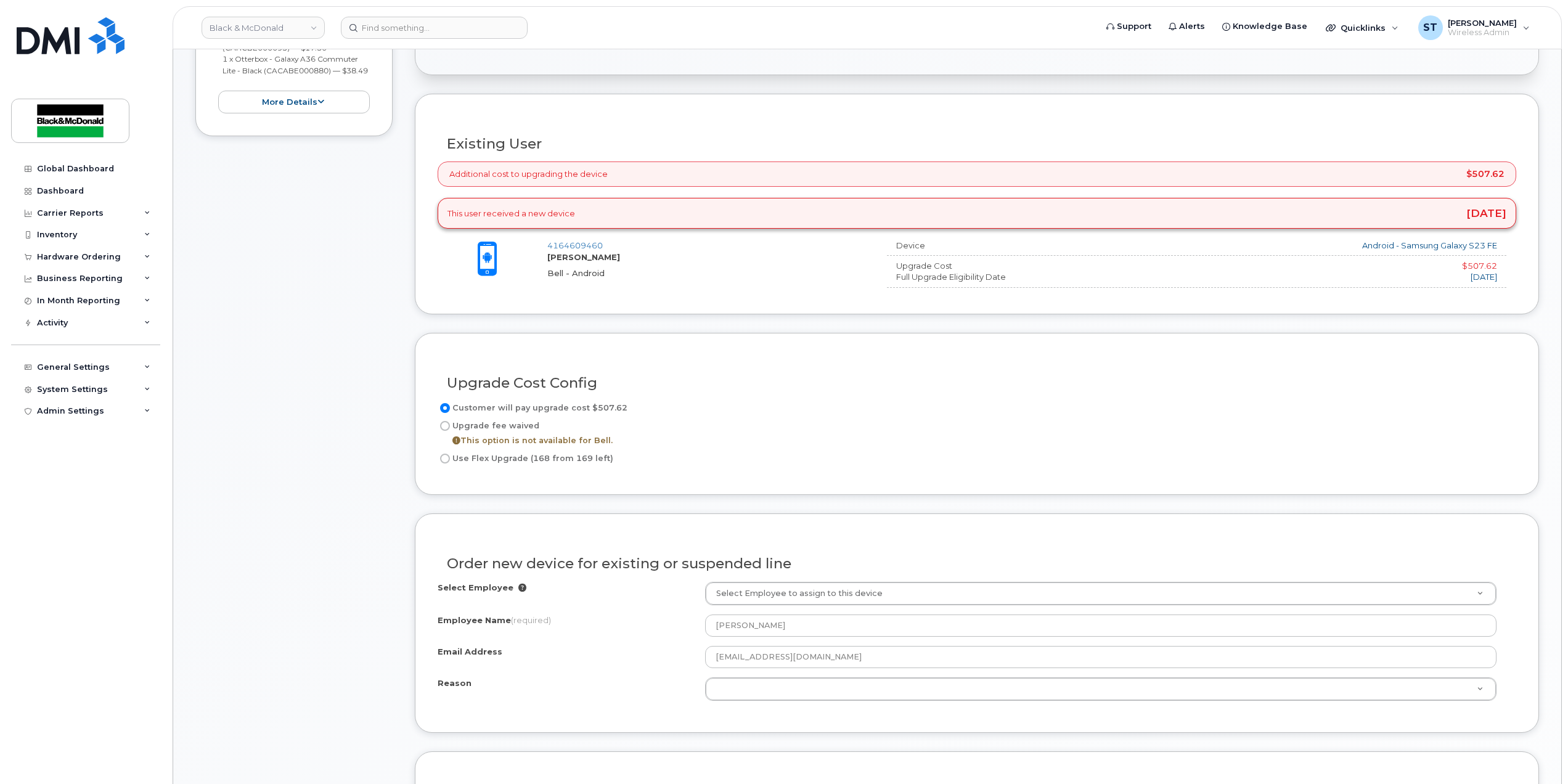
click at [454, 462] on label "Use Flex Upgrade (168 from 169 left)" at bounding box center [525, 458] width 176 height 15
click at [450, 462] on input "Use Flex Upgrade (168 from 169 left)" at bounding box center [445, 458] width 10 height 10
radio input "true"
click at [445, 403] on label "Customer will pay upgrade cost $507.62" at bounding box center [532, 408] width 189 height 15
click at [445, 403] on input "Customer will pay upgrade cost $507.62" at bounding box center [445, 408] width 10 height 10
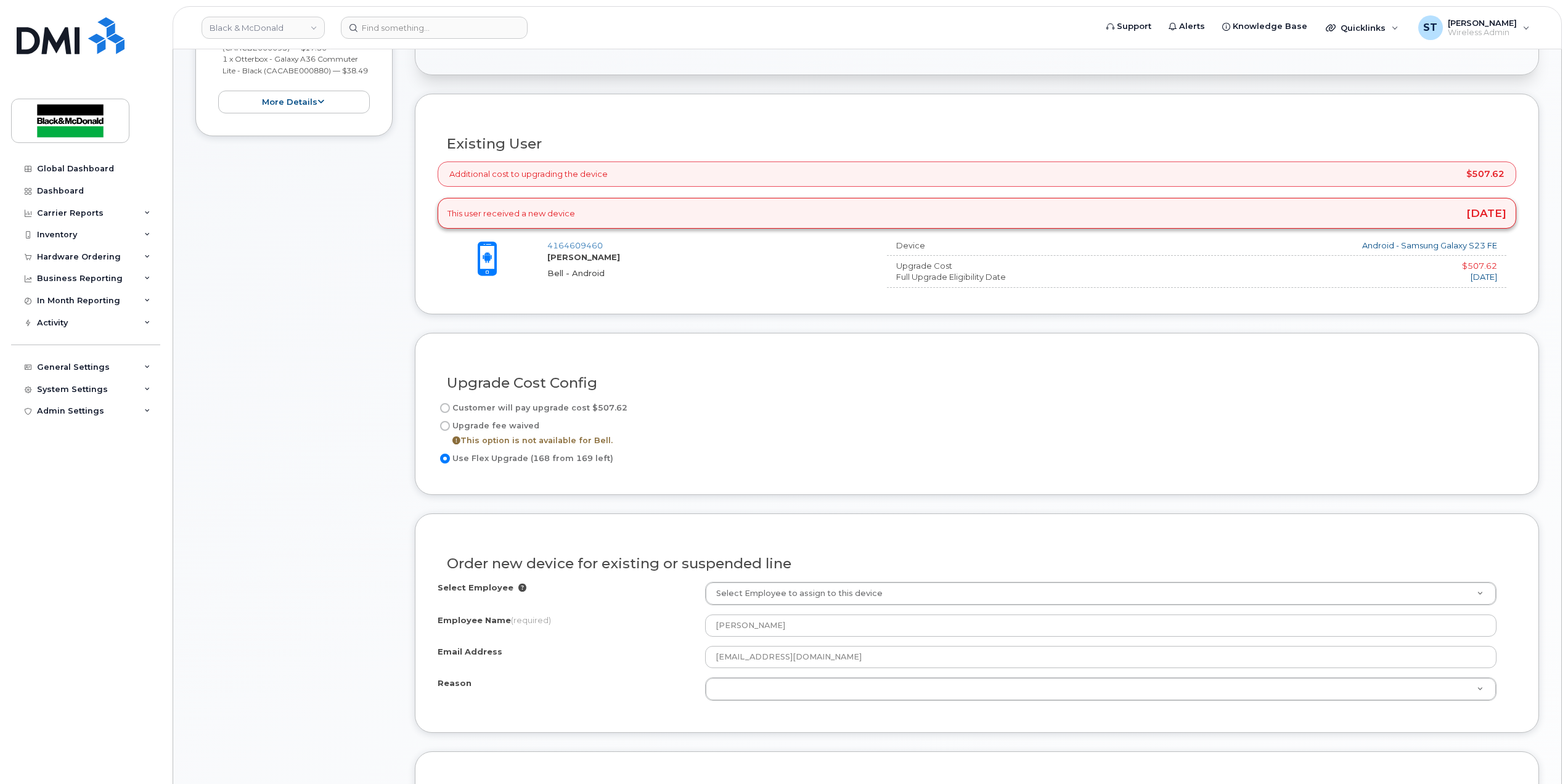
radio input "true"
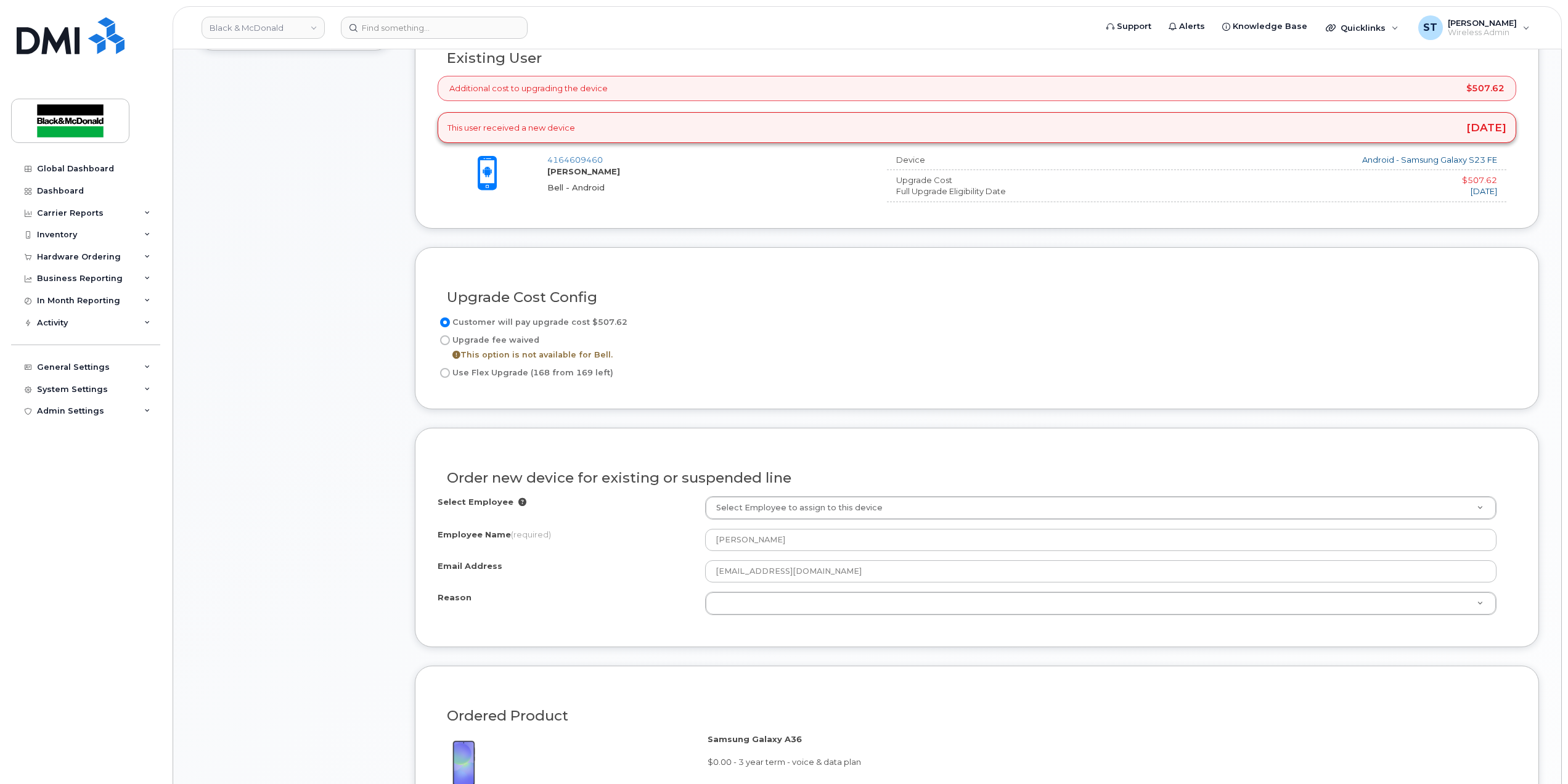
scroll to position [575, 0]
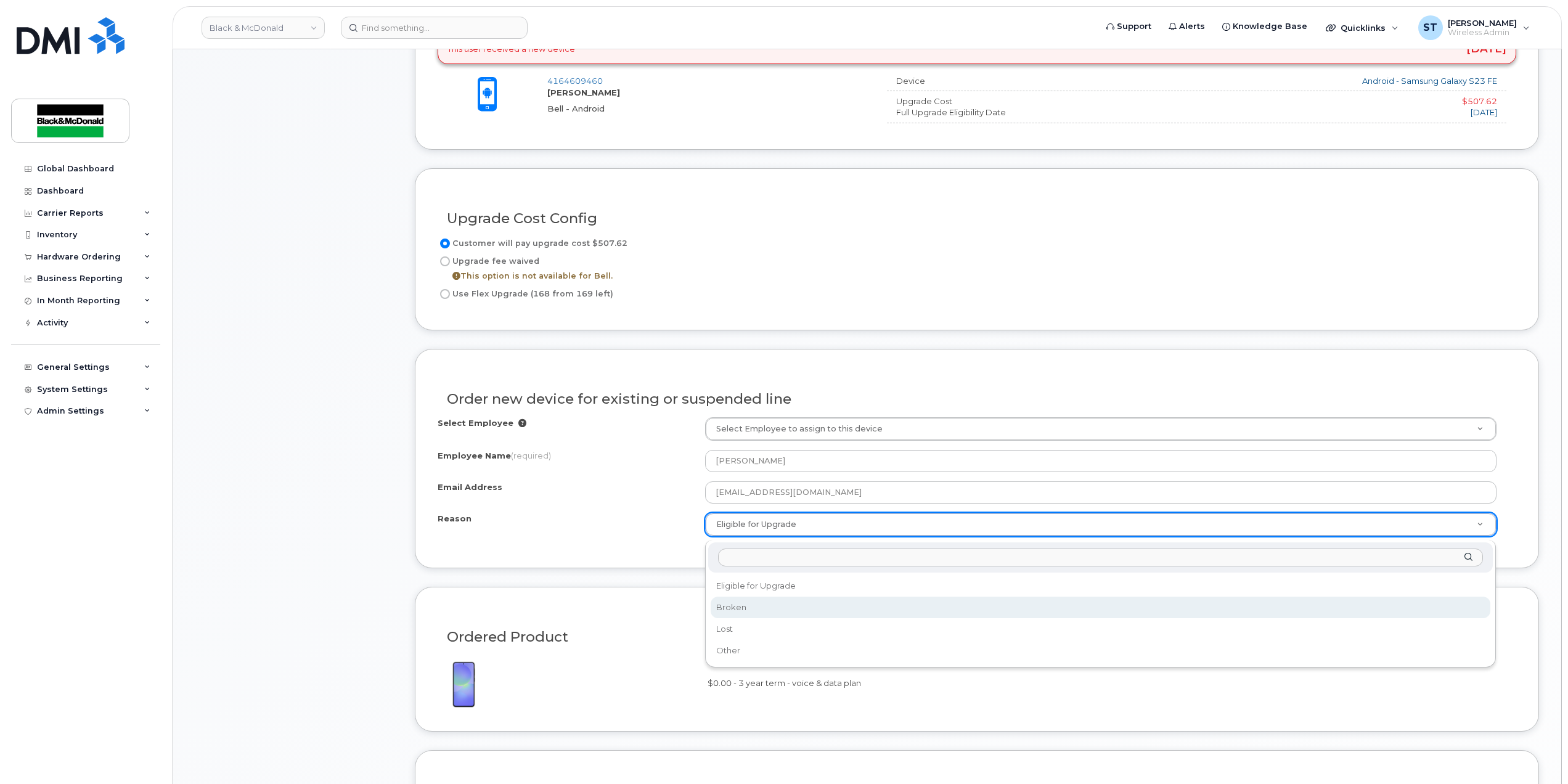
select select "broken"
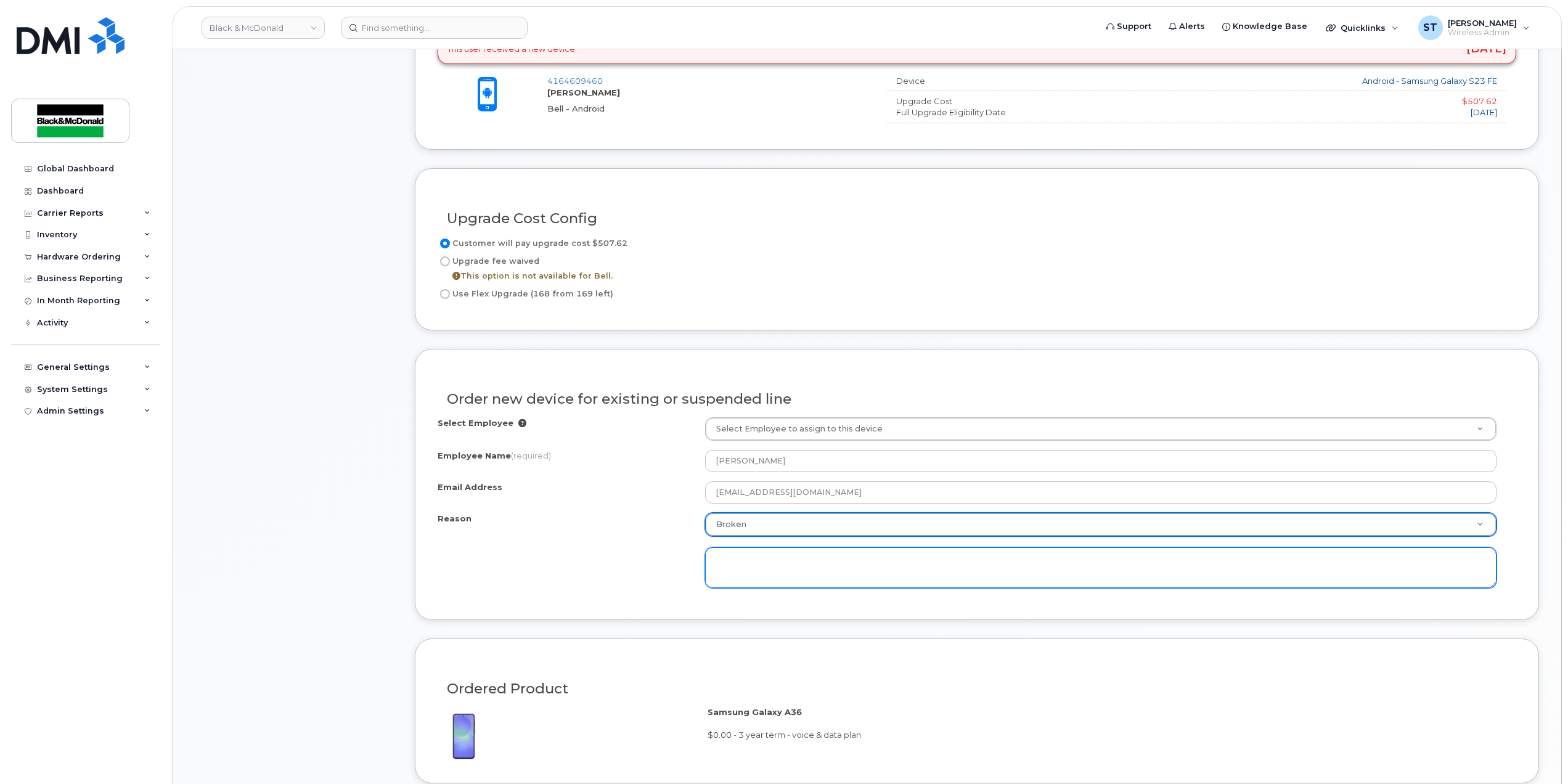
click at [742, 573] on textarea at bounding box center [1101, 568] width 792 height 40
drag, startPoint x: 823, startPoint y: 568, endPoint x: 536, endPoint y: 578, distance: 287.2
click at [529, 583] on div "Reason Broken Reason Eligible for Upgrade Broken Lost Other nOT WORKING" at bounding box center [976, 550] width 1079 height 75
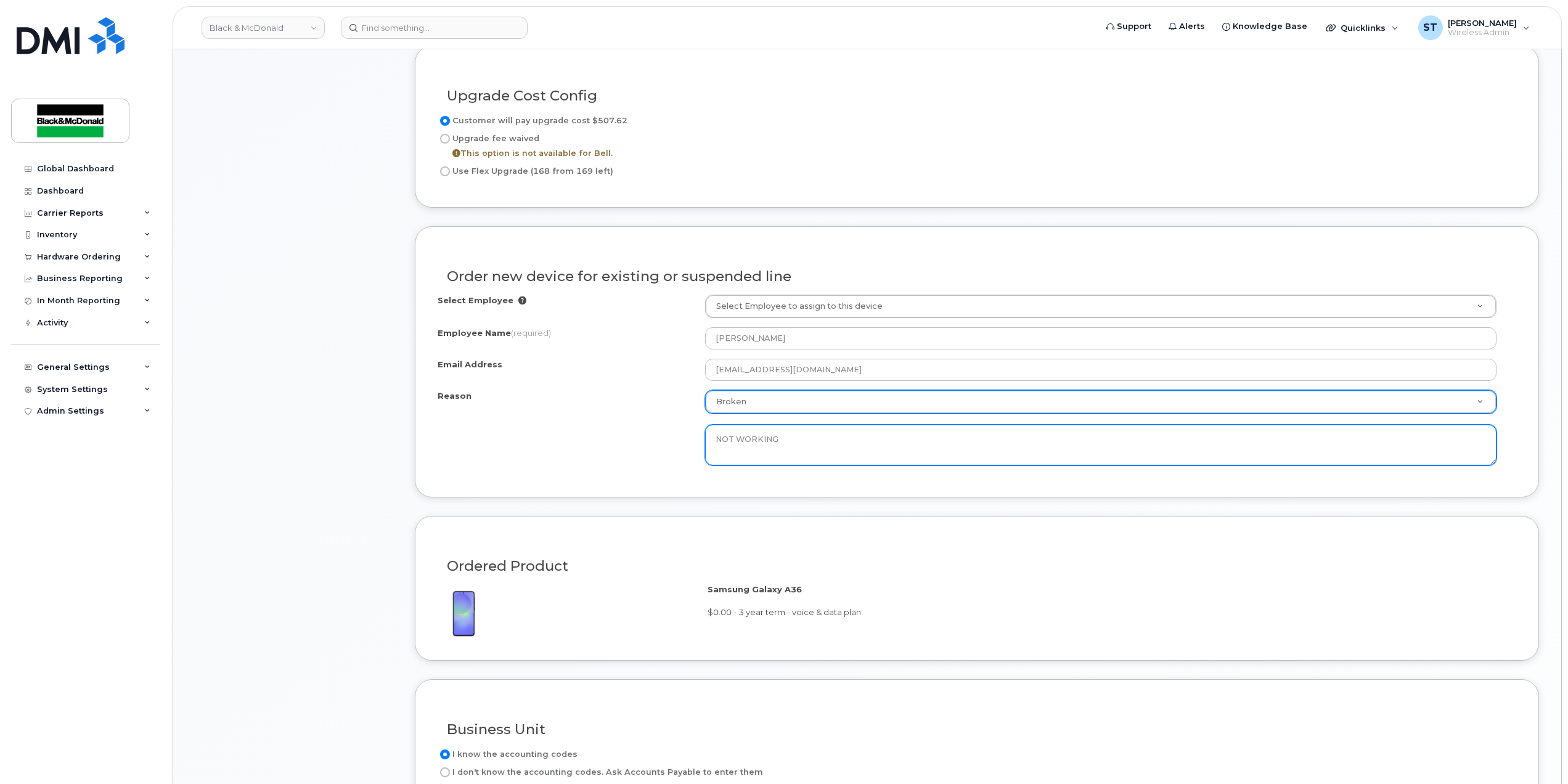
scroll to position [1151, 0]
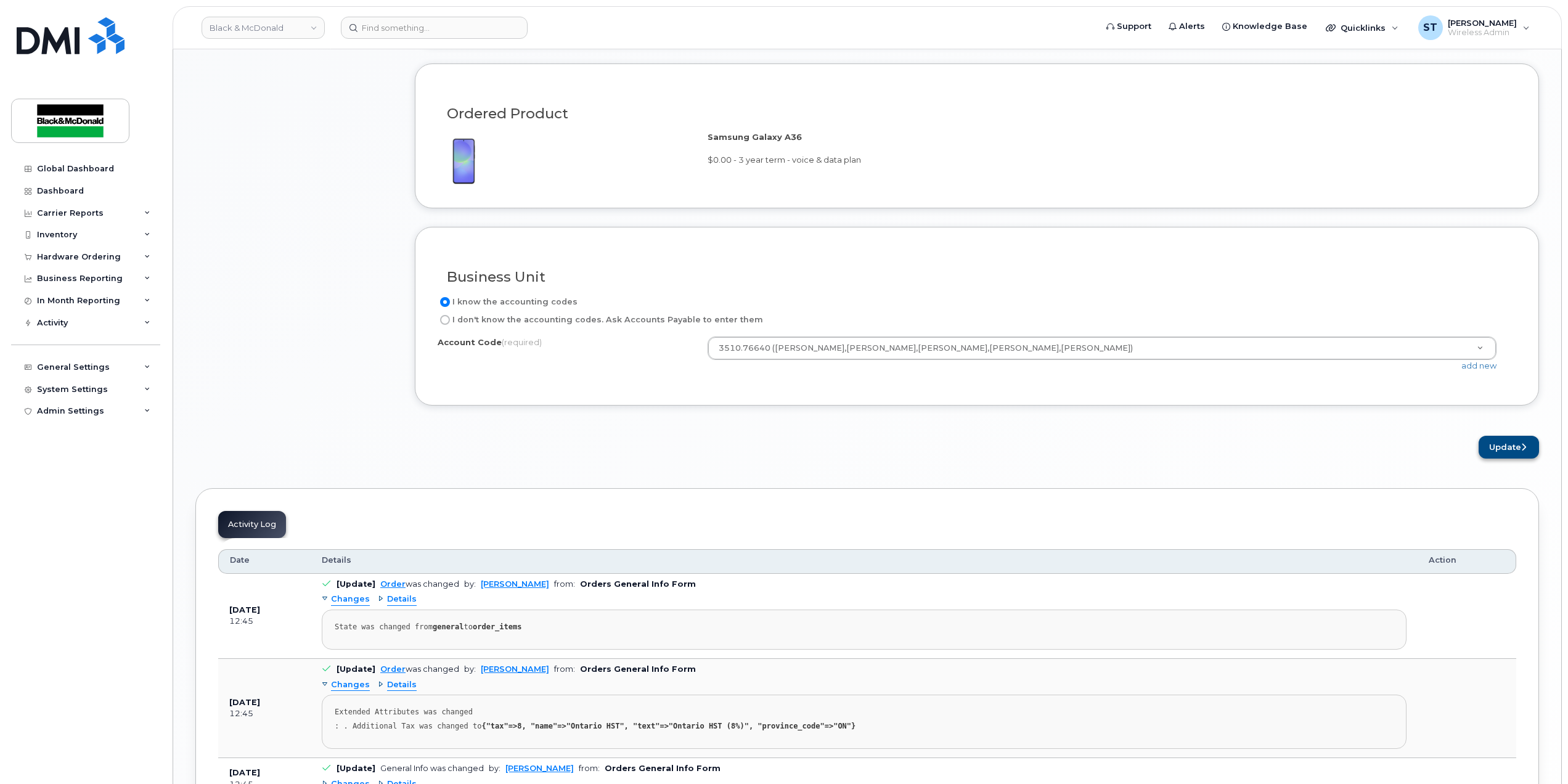
type textarea "NOT WORKING"
click at [1528, 454] on button "Update" at bounding box center [1509, 447] width 61 height 23
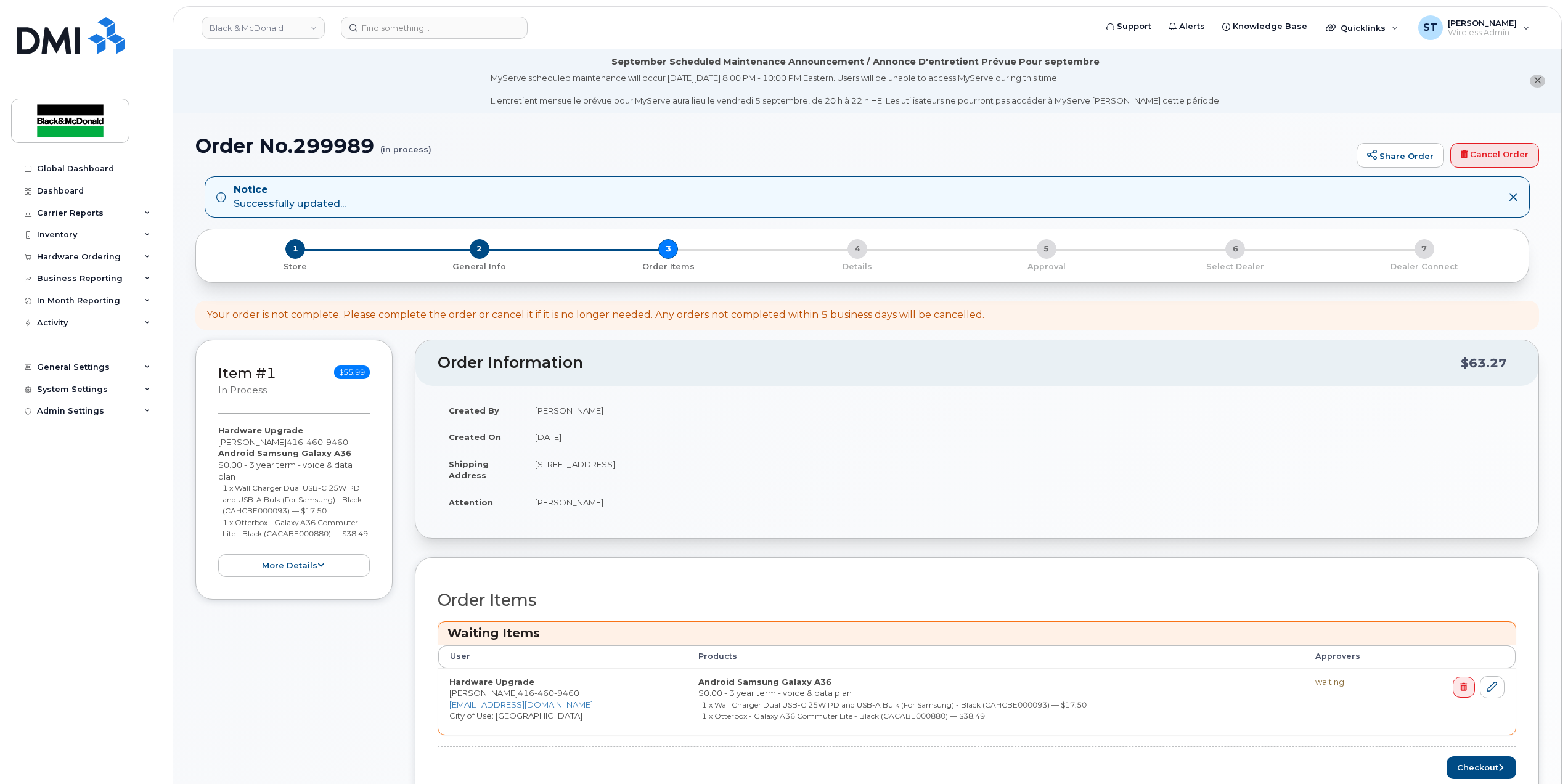
scroll to position [493, 0]
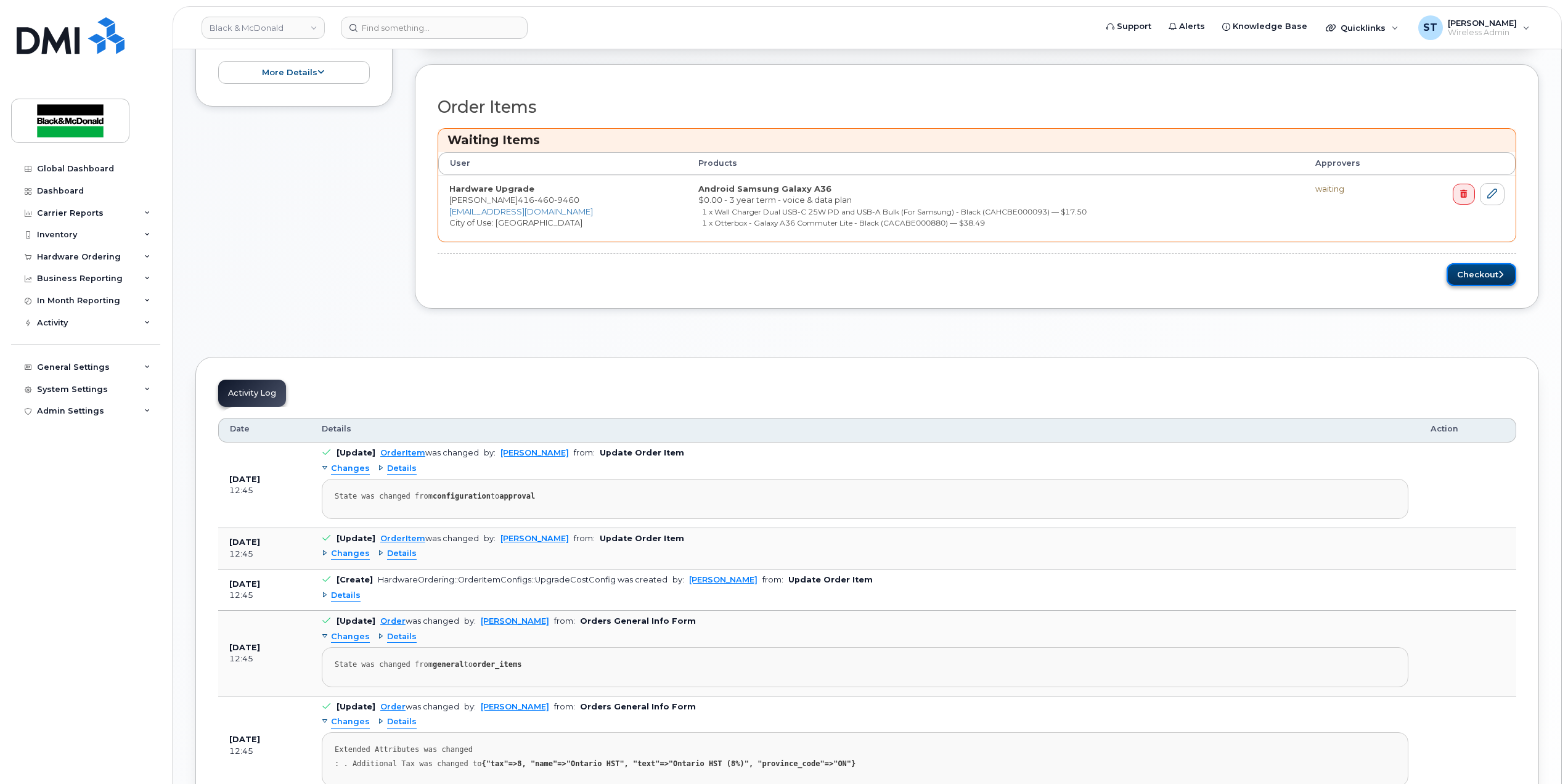
click at [1491, 276] on button "Checkout" at bounding box center [1481, 274] width 70 height 23
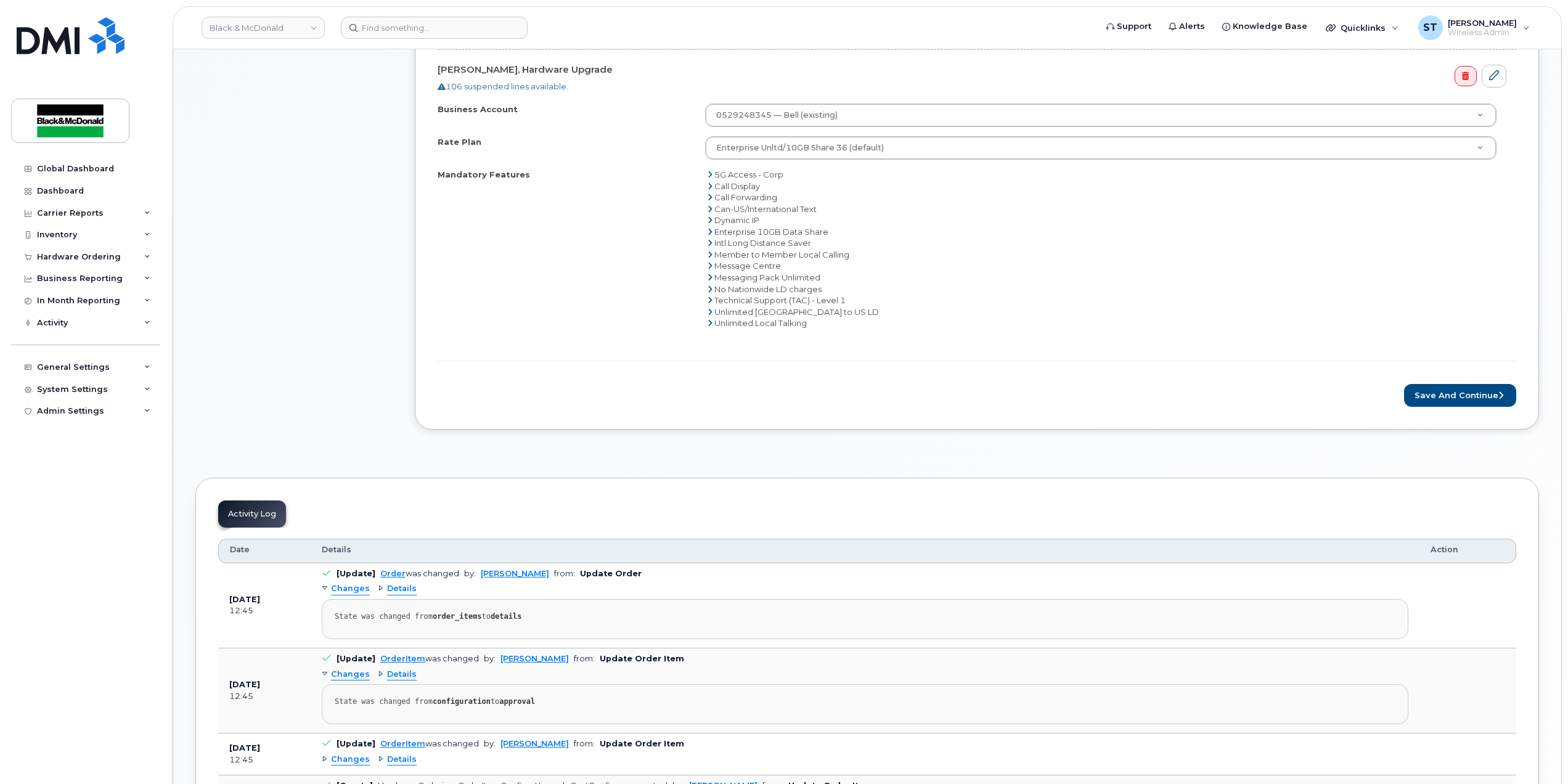
scroll to position [575, 0]
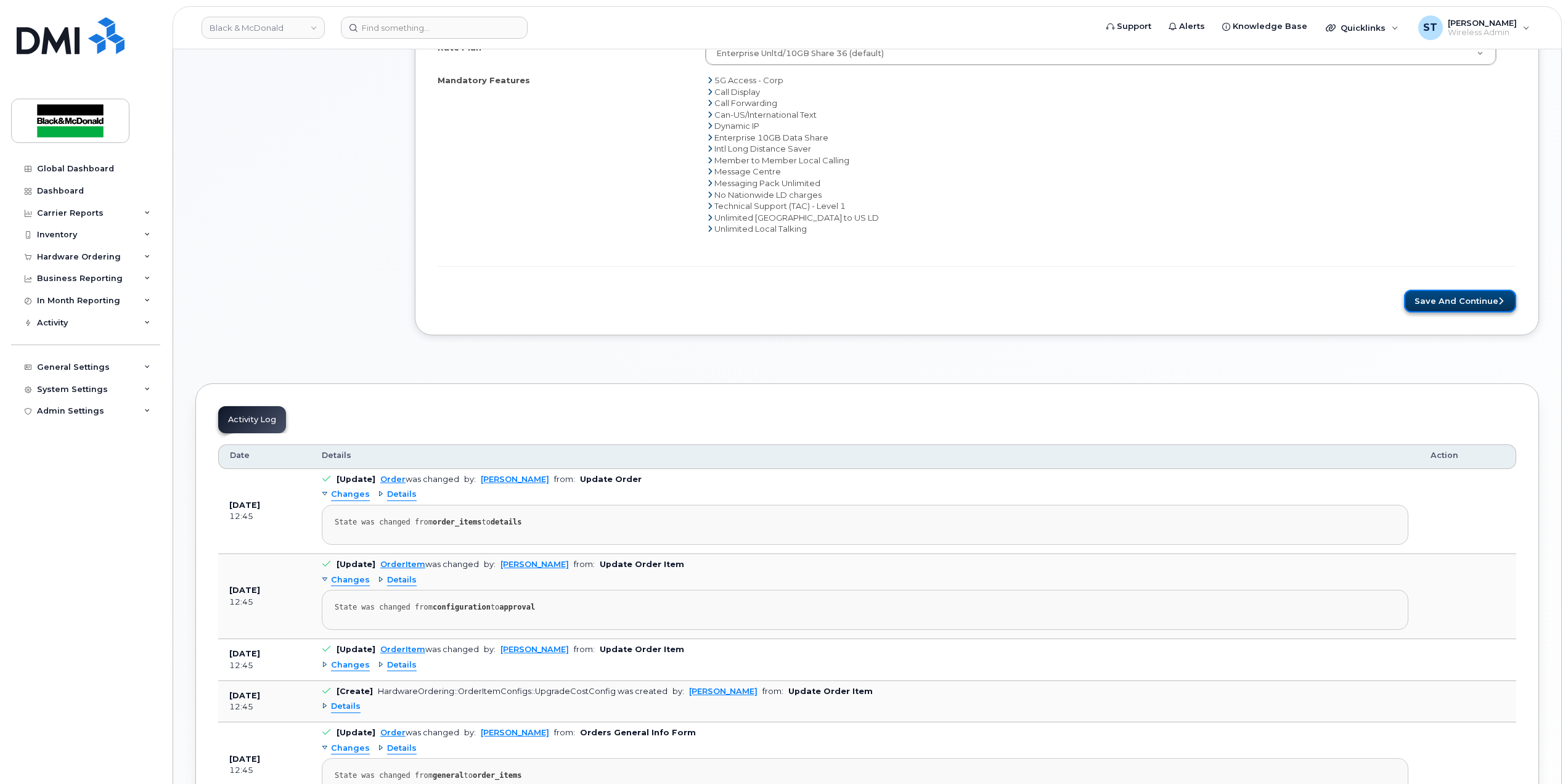
click at [1459, 306] on button "Save and Continue" at bounding box center [1459, 301] width 112 height 23
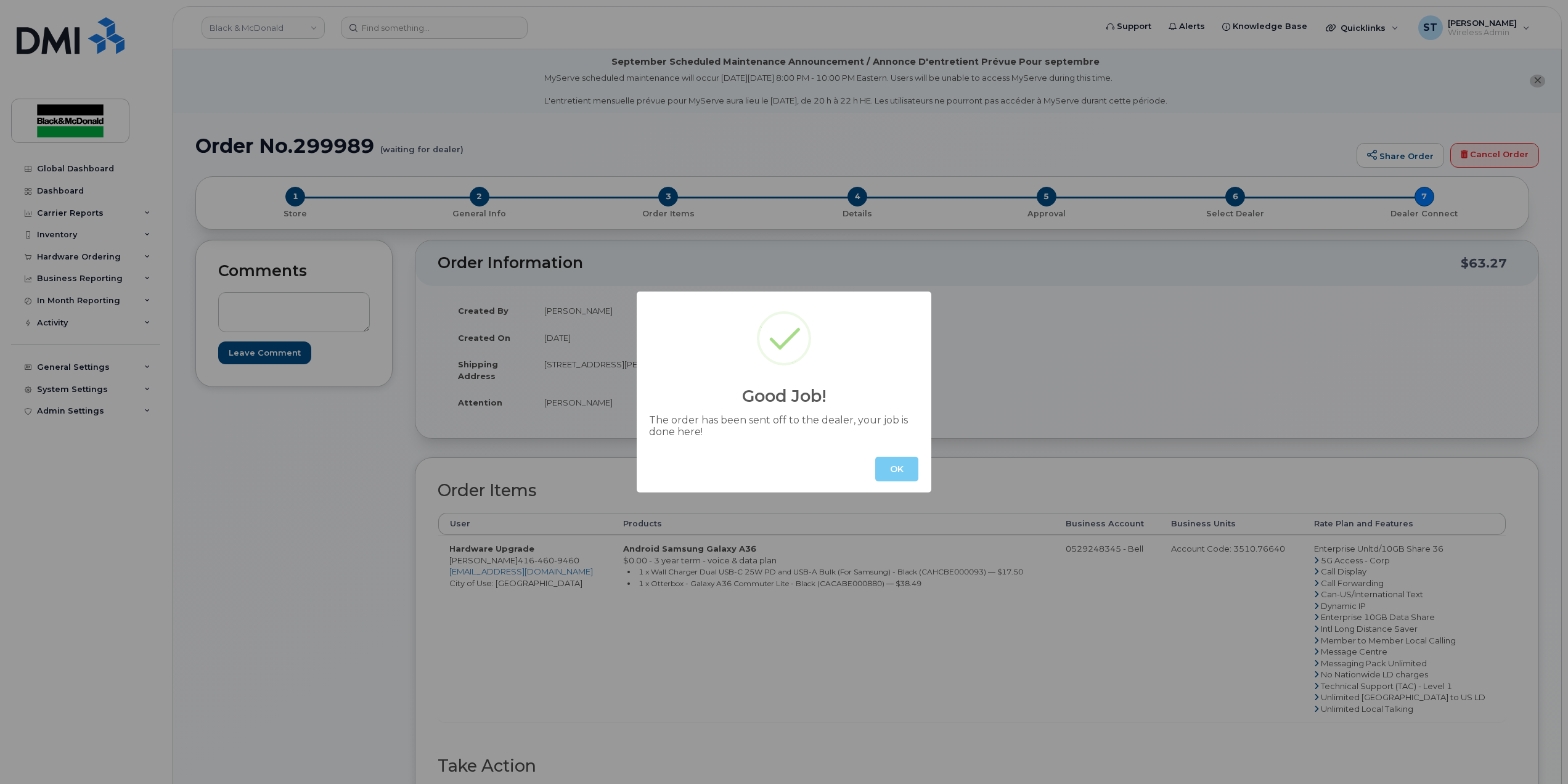
click at [915, 473] on button "OK" at bounding box center [897, 469] width 43 height 25
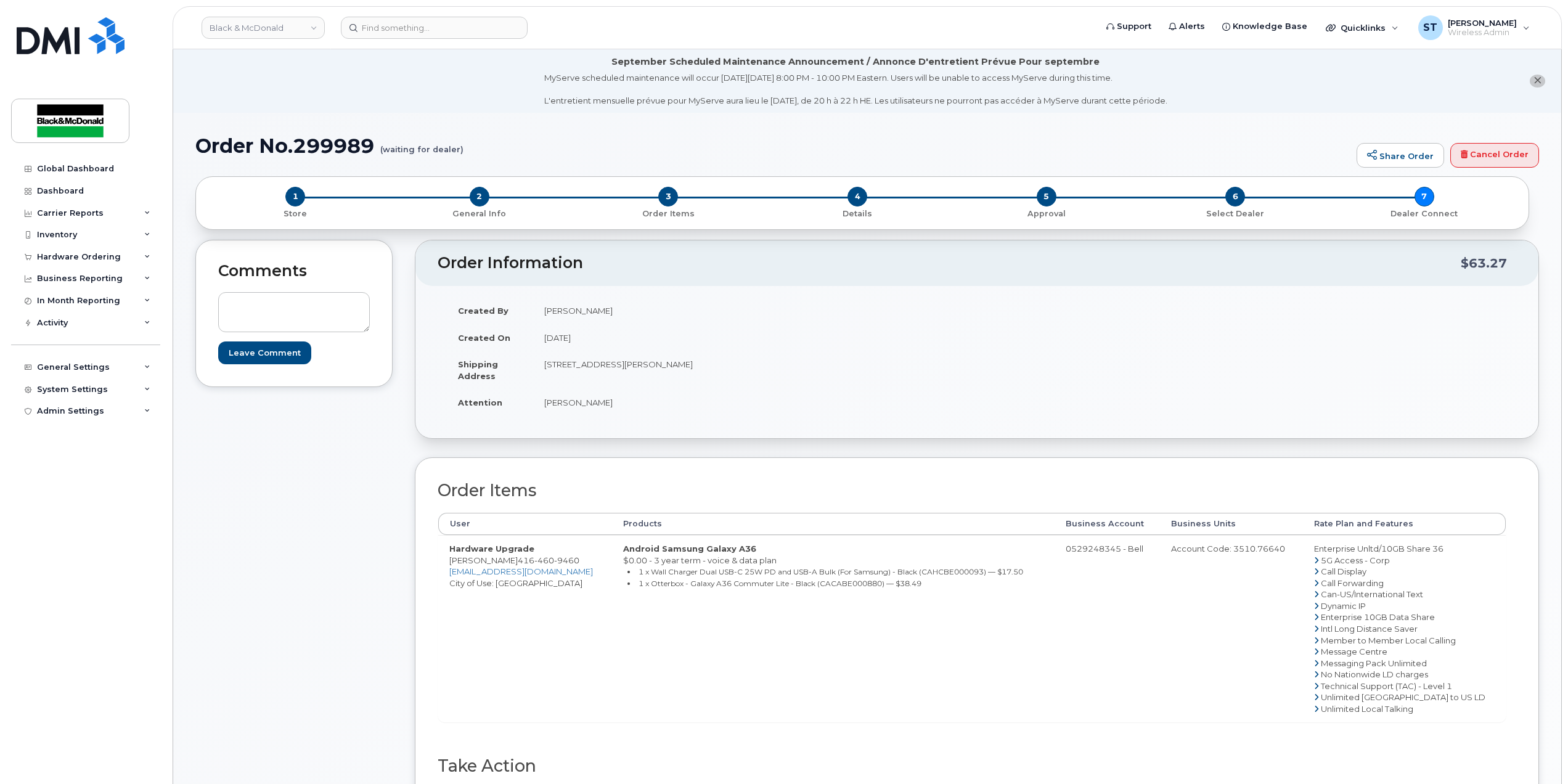
click at [409, 647] on div "Comments Leave Comment Order Information $63.27 Created By [PERSON_NAME] Create…" at bounding box center [867, 554] width 1344 height 629
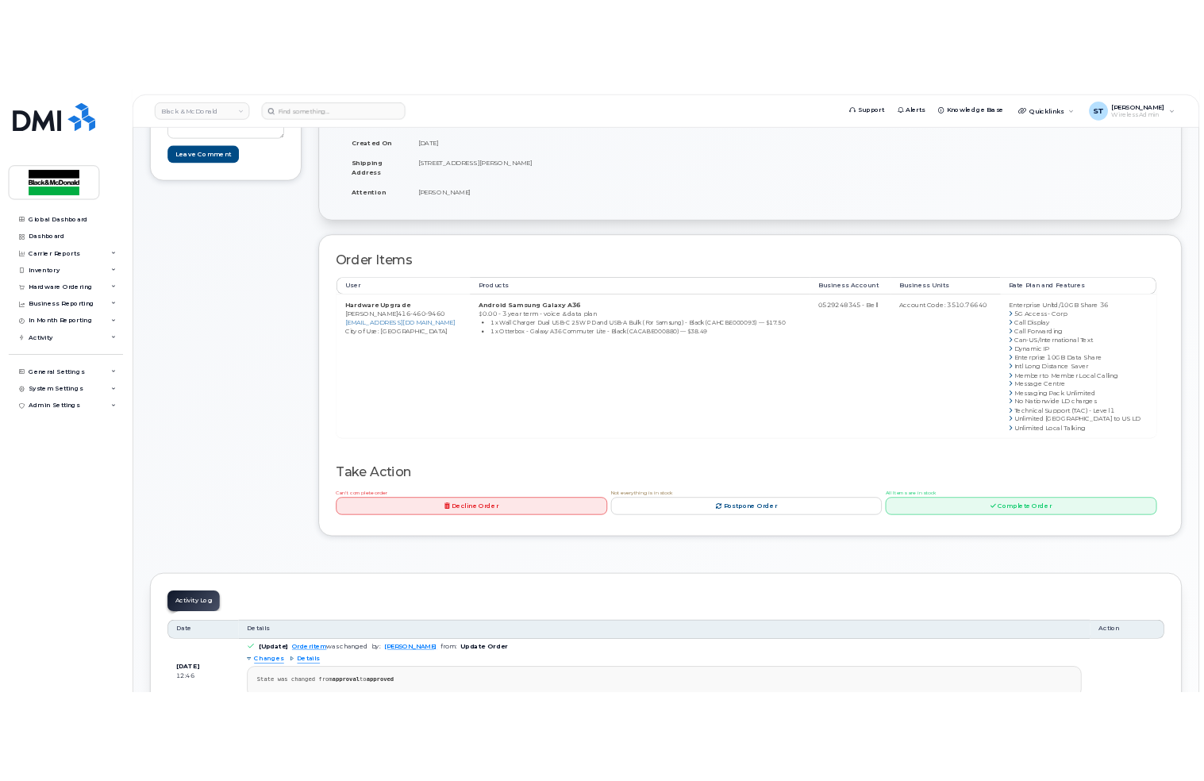
scroll to position [106, 0]
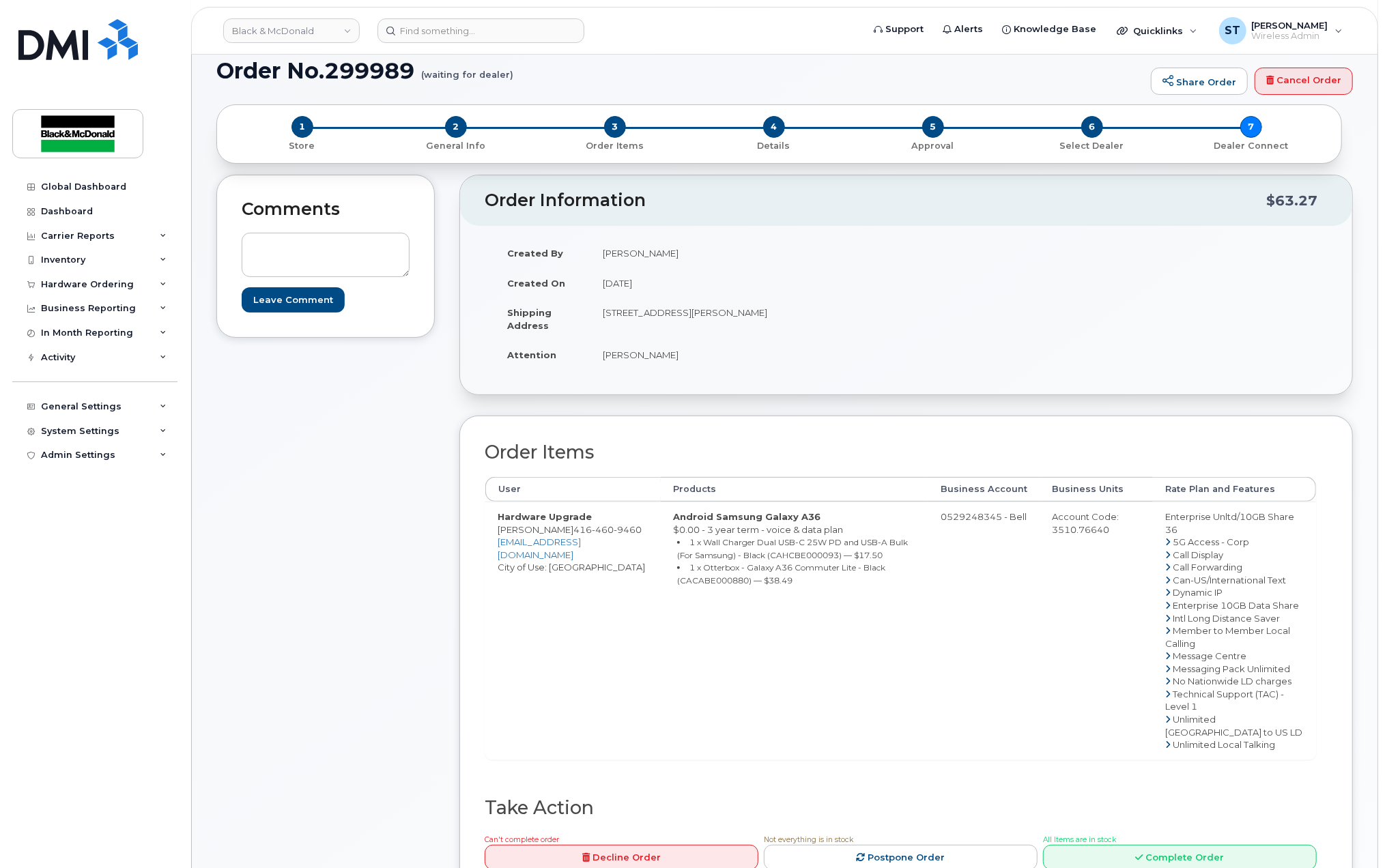
click at [517, 760] on td "Hardware Upgrade Mo Latifpoor [PHONE_NUMBER] [EMAIL_ADDRESS][DOMAIN_NAME] City …" at bounding box center [573, 631] width 175 height 258
